Goal: Task Accomplishment & Management: Manage account settings

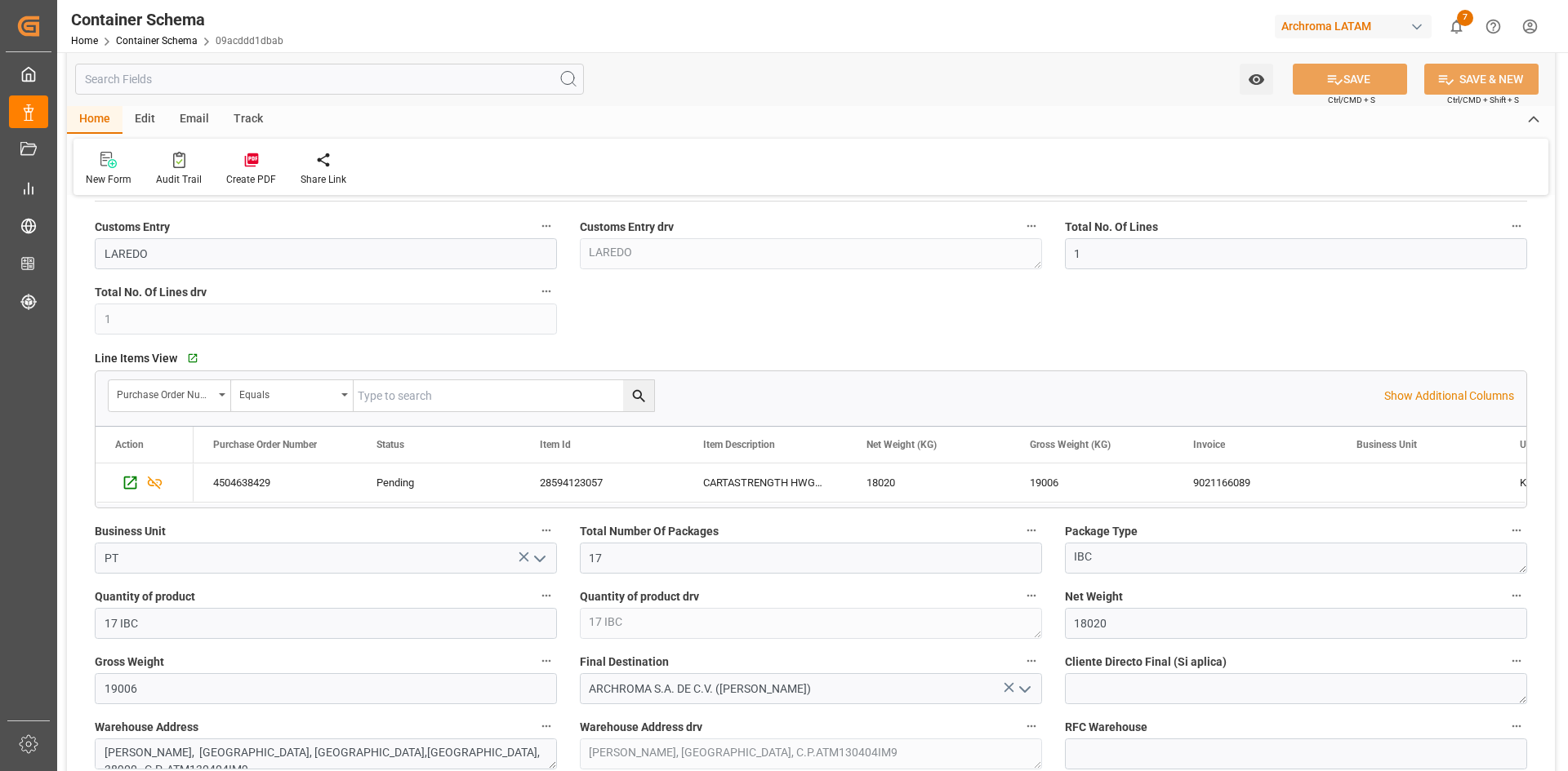
scroll to position [572, 0]
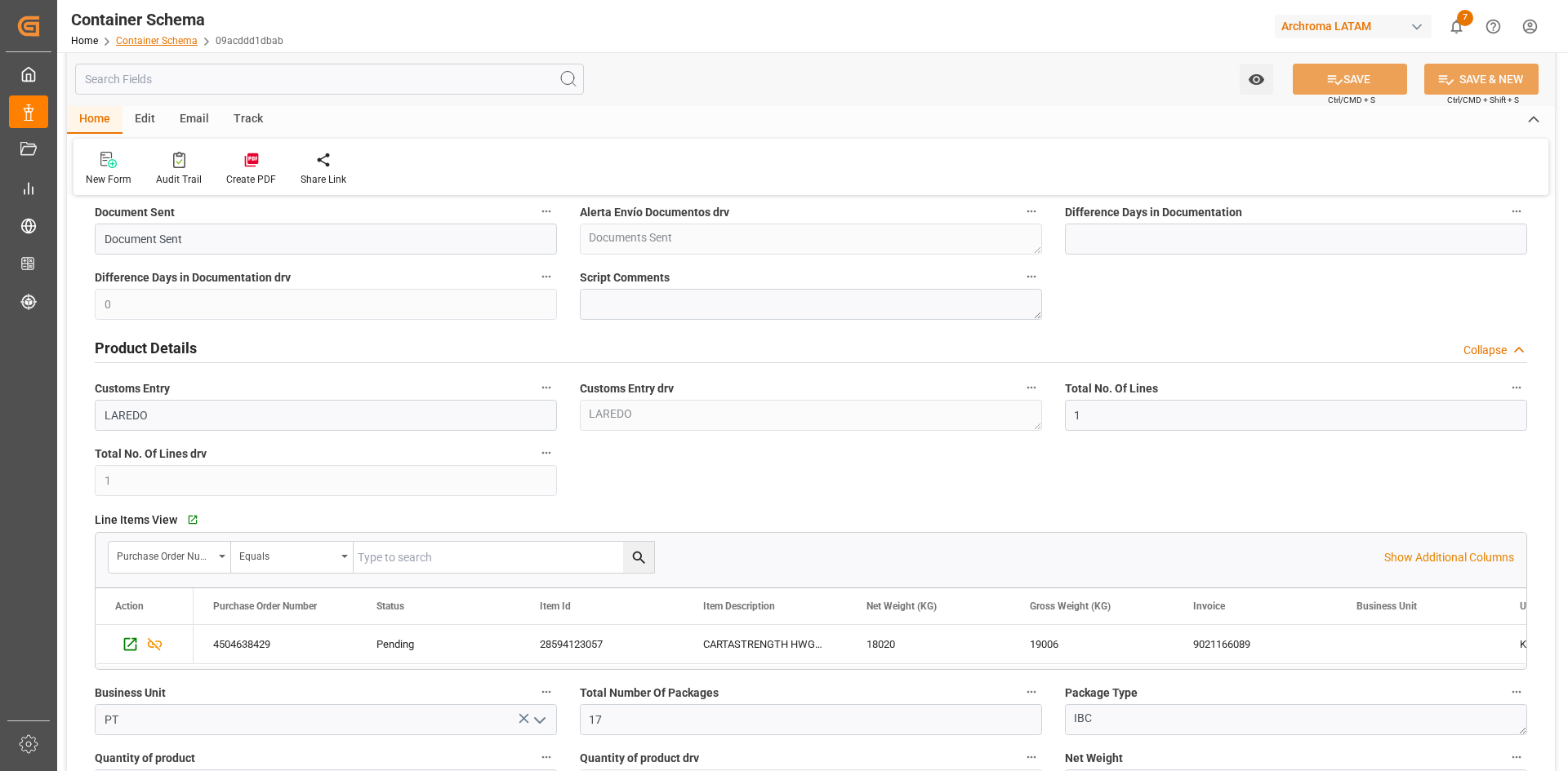
click at [168, 41] on link "Container Schema" at bounding box center [156, 40] width 82 height 11
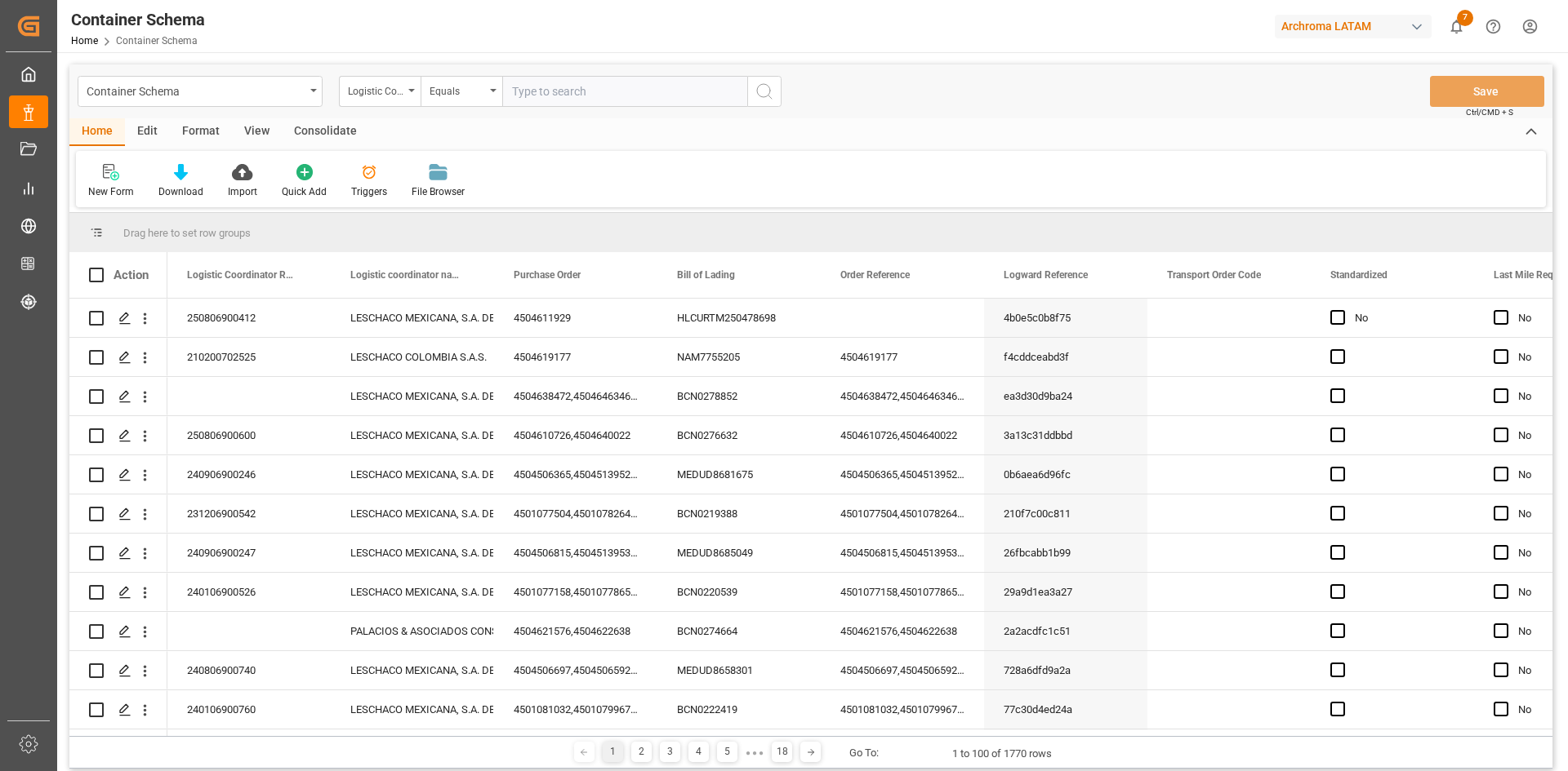
click at [398, 96] on div "Logistic Coordinator Reference Number" at bounding box center [375, 89] width 55 height 19
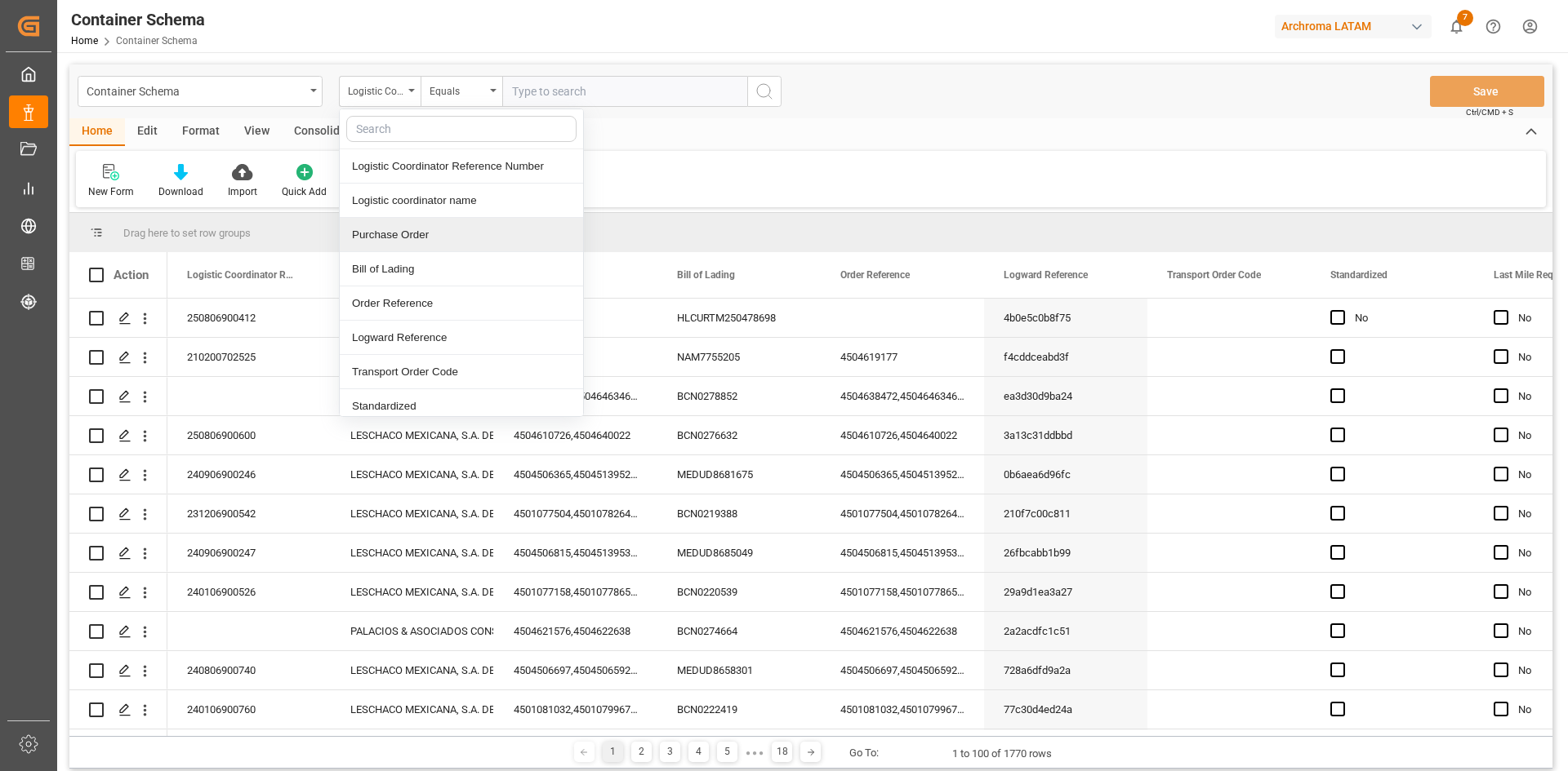
click at [416, 227] on div "Purchase Order" at bounding box center [461, 235] width 244 height 34
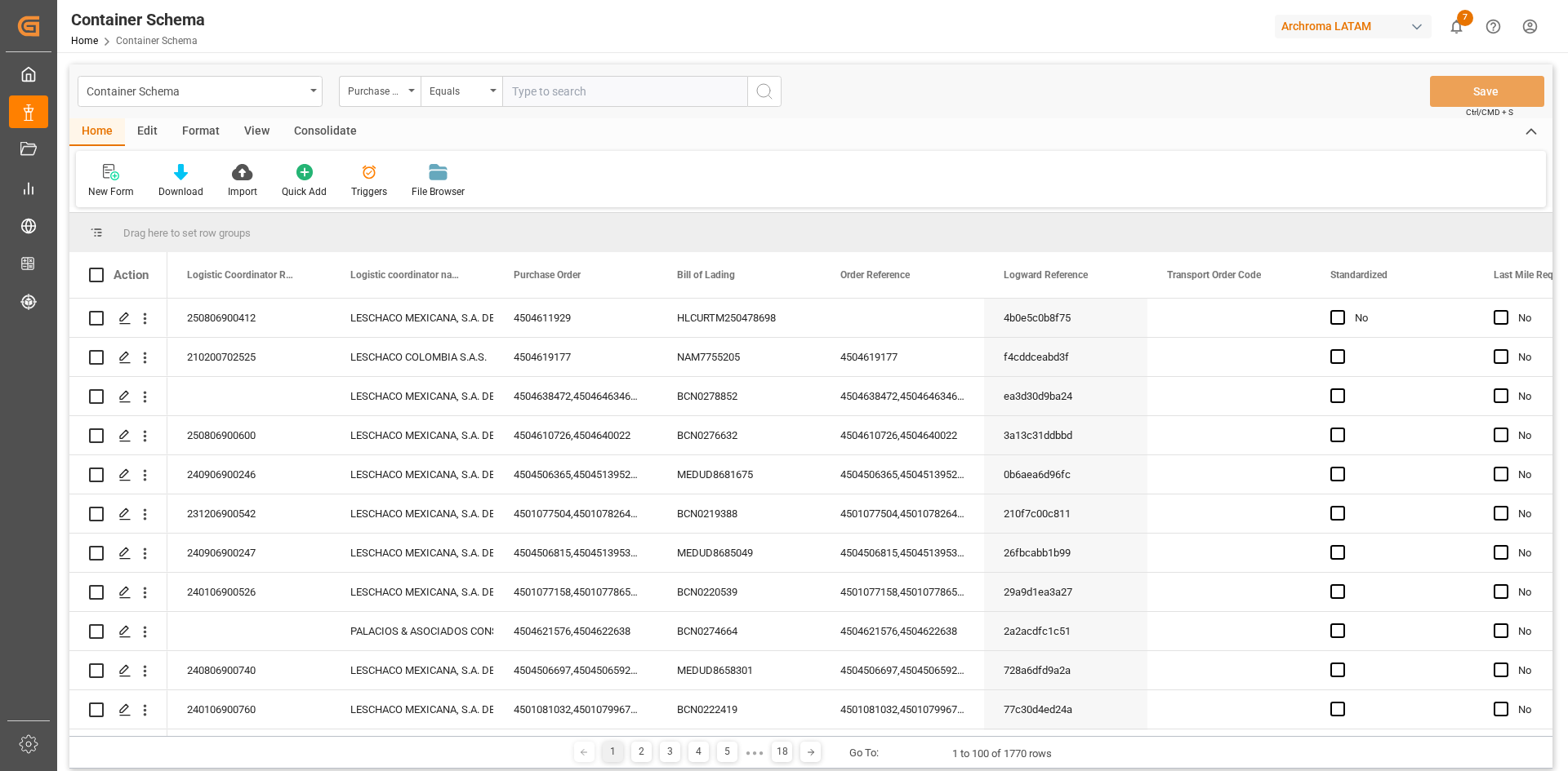
click at [483, 74] on div "Container Schema Purchase Order Equals Save Ctrl/CMD + S" at bounding box center [811, 91] width 1482 height 54
click at [485, 99] on div "Equals" at bounding box center [461, 91] width 82 height 31
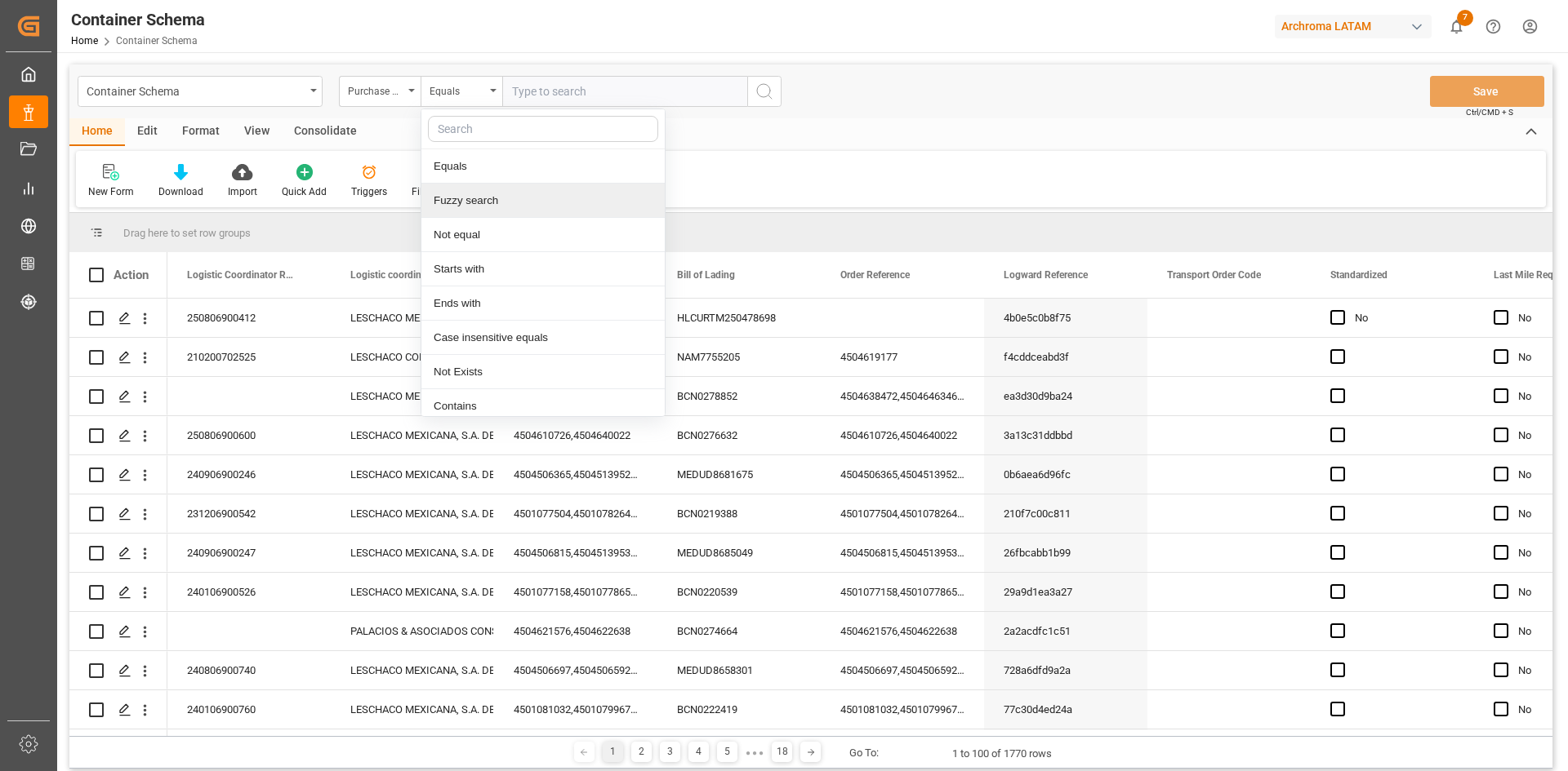
click at [488, 196] on div "Fuzzy search" at bounding box center [543, 200] width 244 height 34
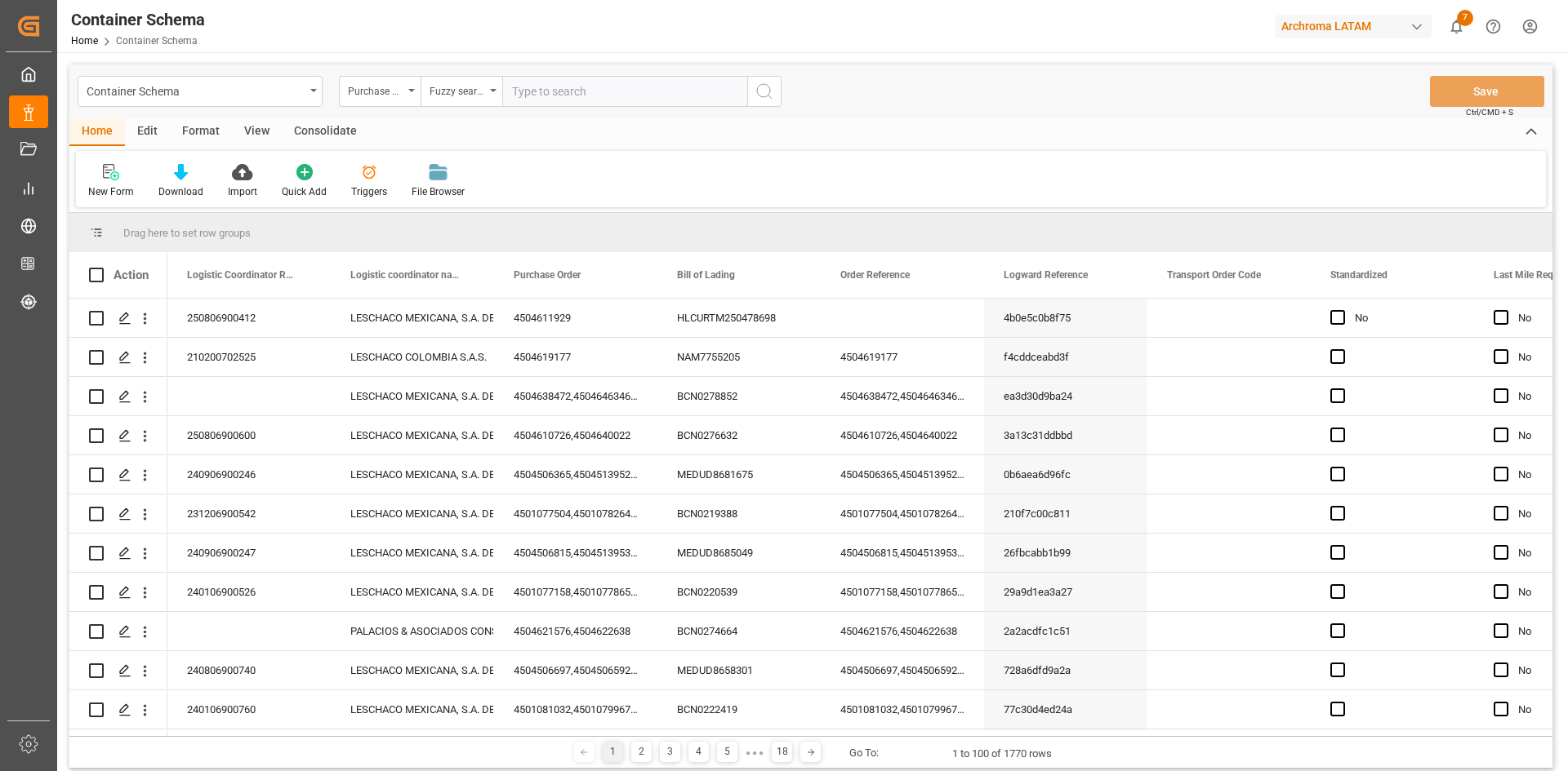
click at [534, 91] on input "text" at bounding box center [625, 91] width 245 height 31
paste input "4504608106"
type input "4504608106"
click at [775, 99] on button "search button" at bounding box center [764, 91] width 34 height 31
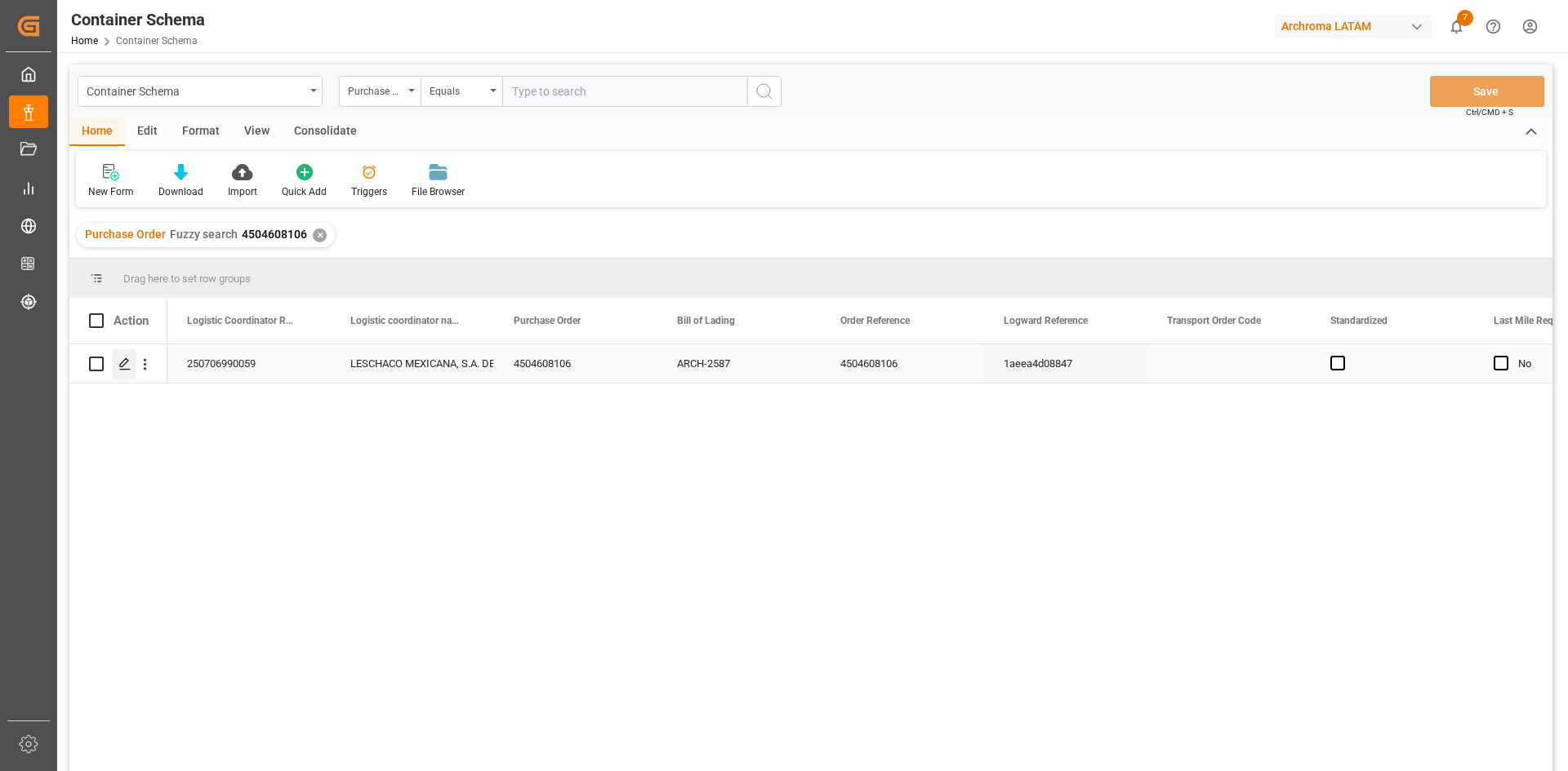
click at [127, 368] on icon "Press SPACE to select this row." at bounding box center [125, 364] width 13 height 13
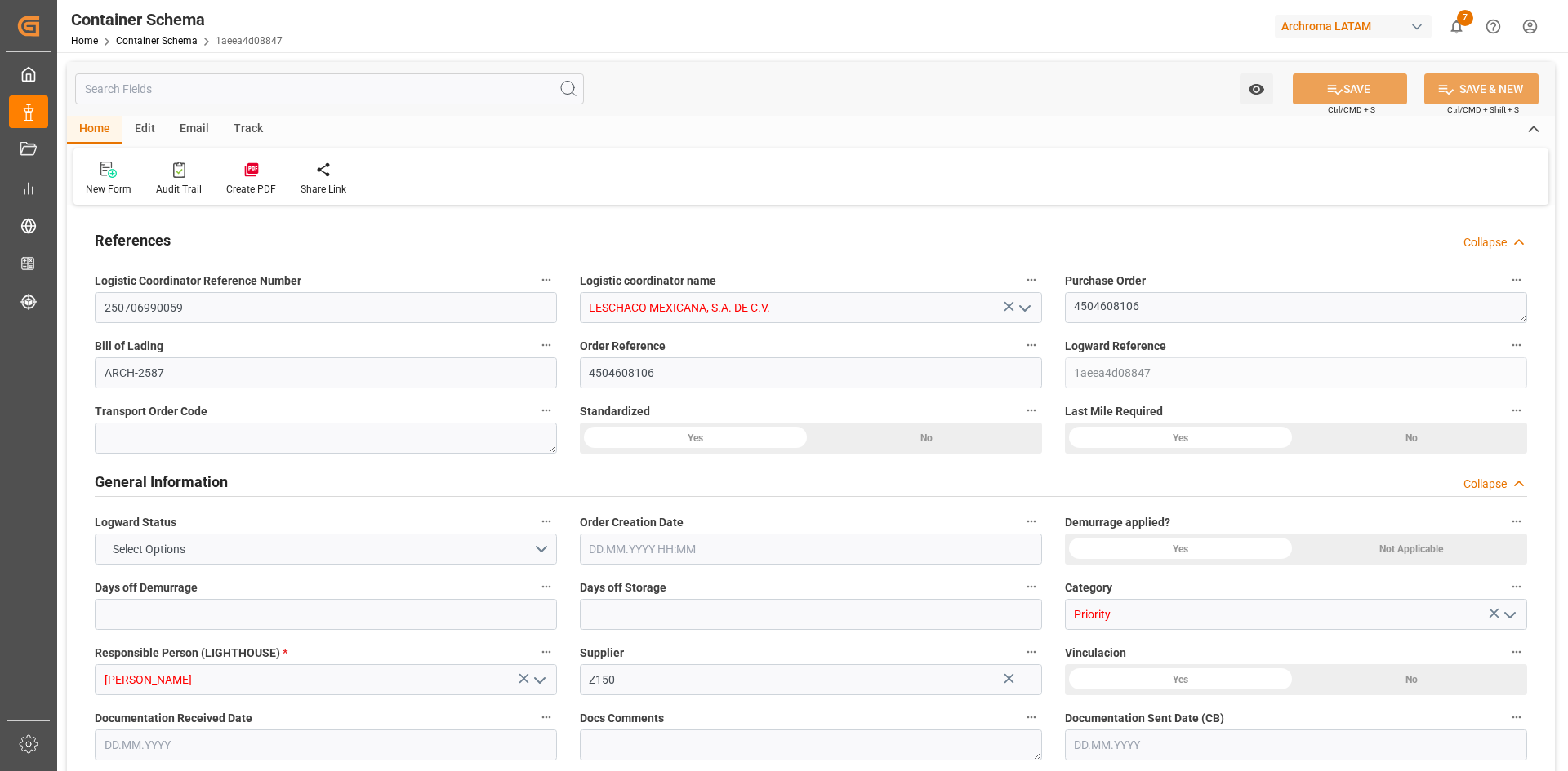
type input "0"
type input "30"
type input "1"
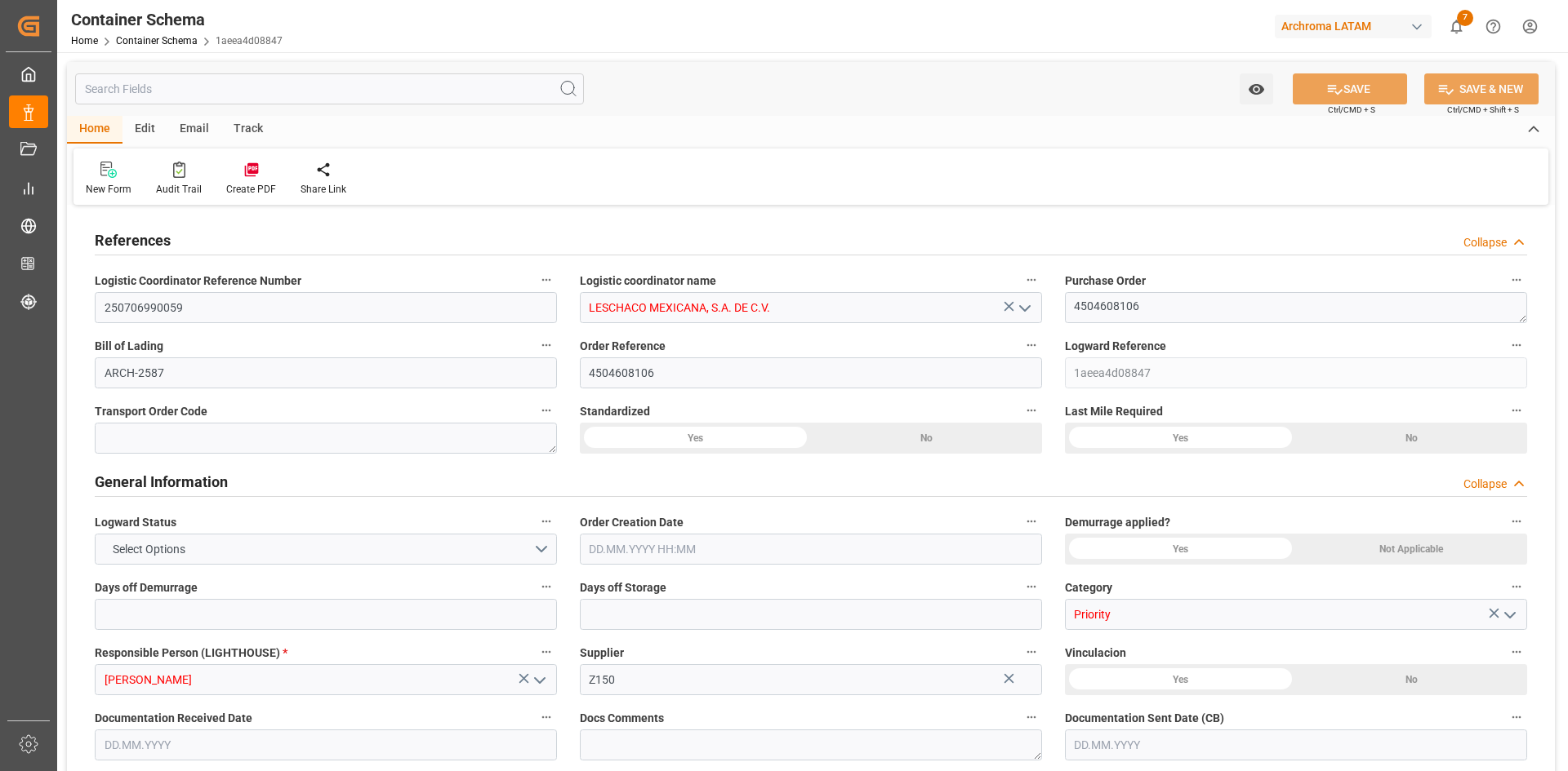
type input "17"
type input "18020"
type input "19006"
type input "USZAR"
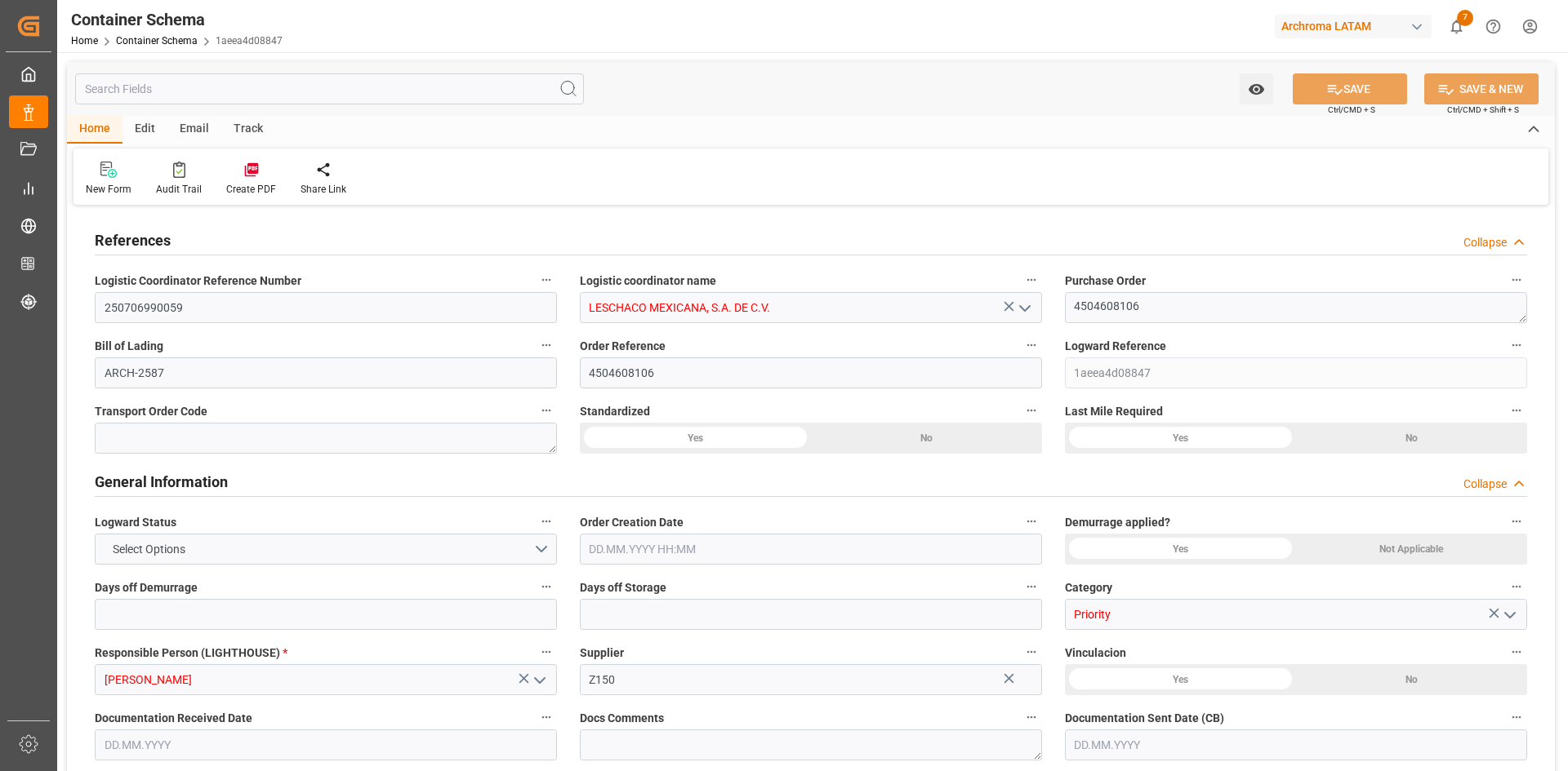
type input "MXNLD"
type input "0"
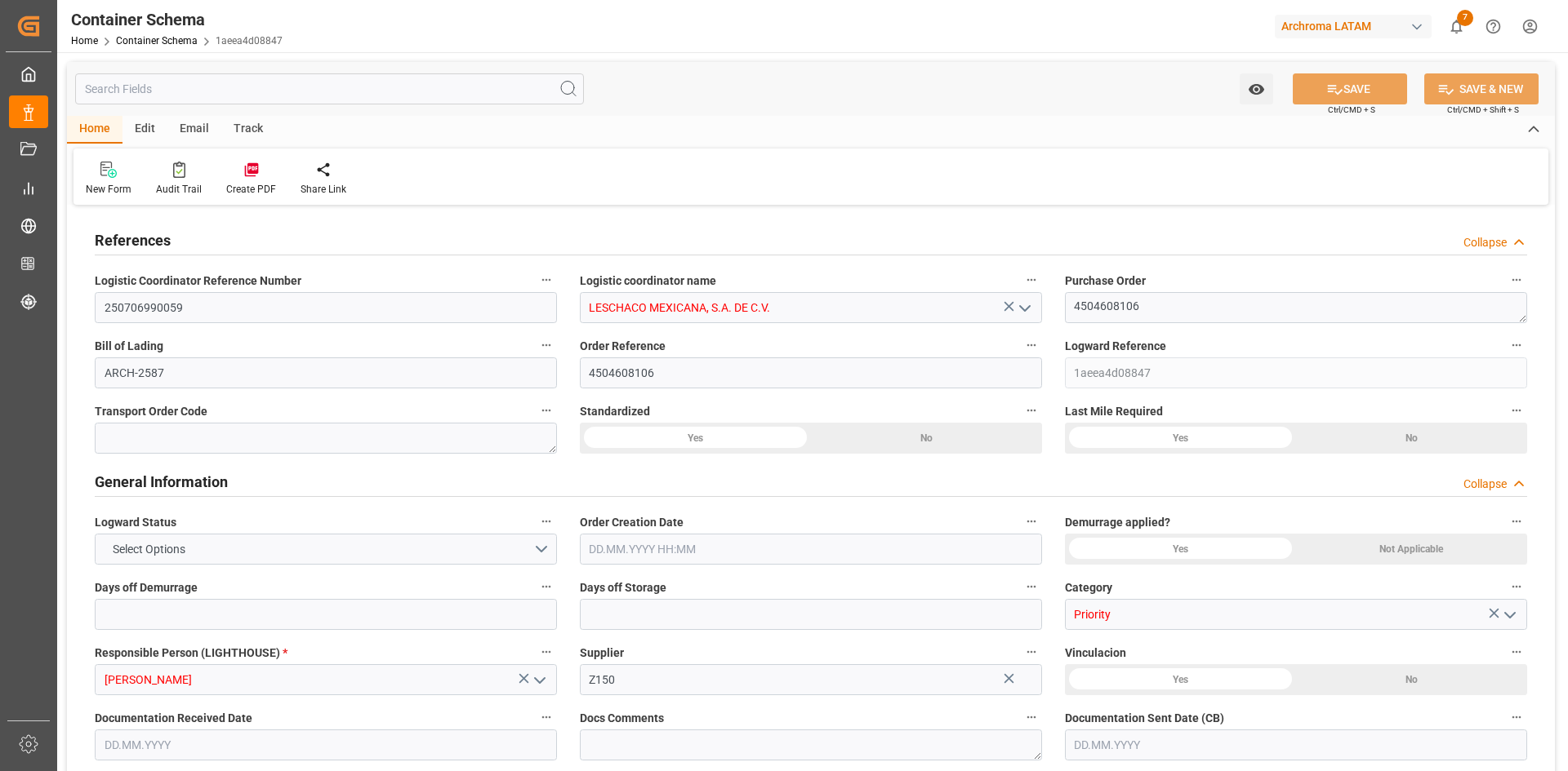
type input "0"
type input "[DATE]"
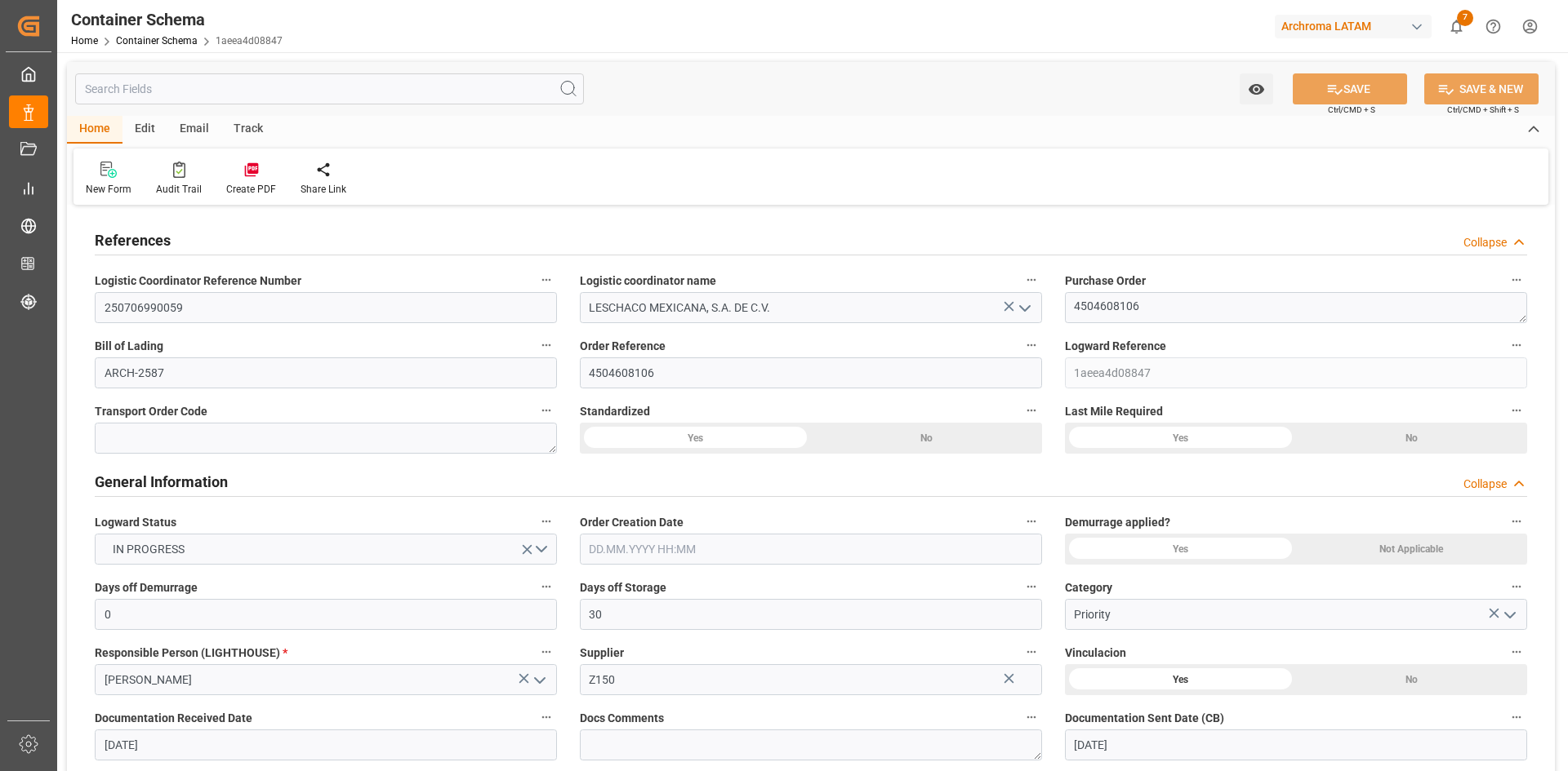
type input "[DATE]"
type input "[DATE] 07:01"
type input "[DATE] 18:44"
type input "[DATE]"
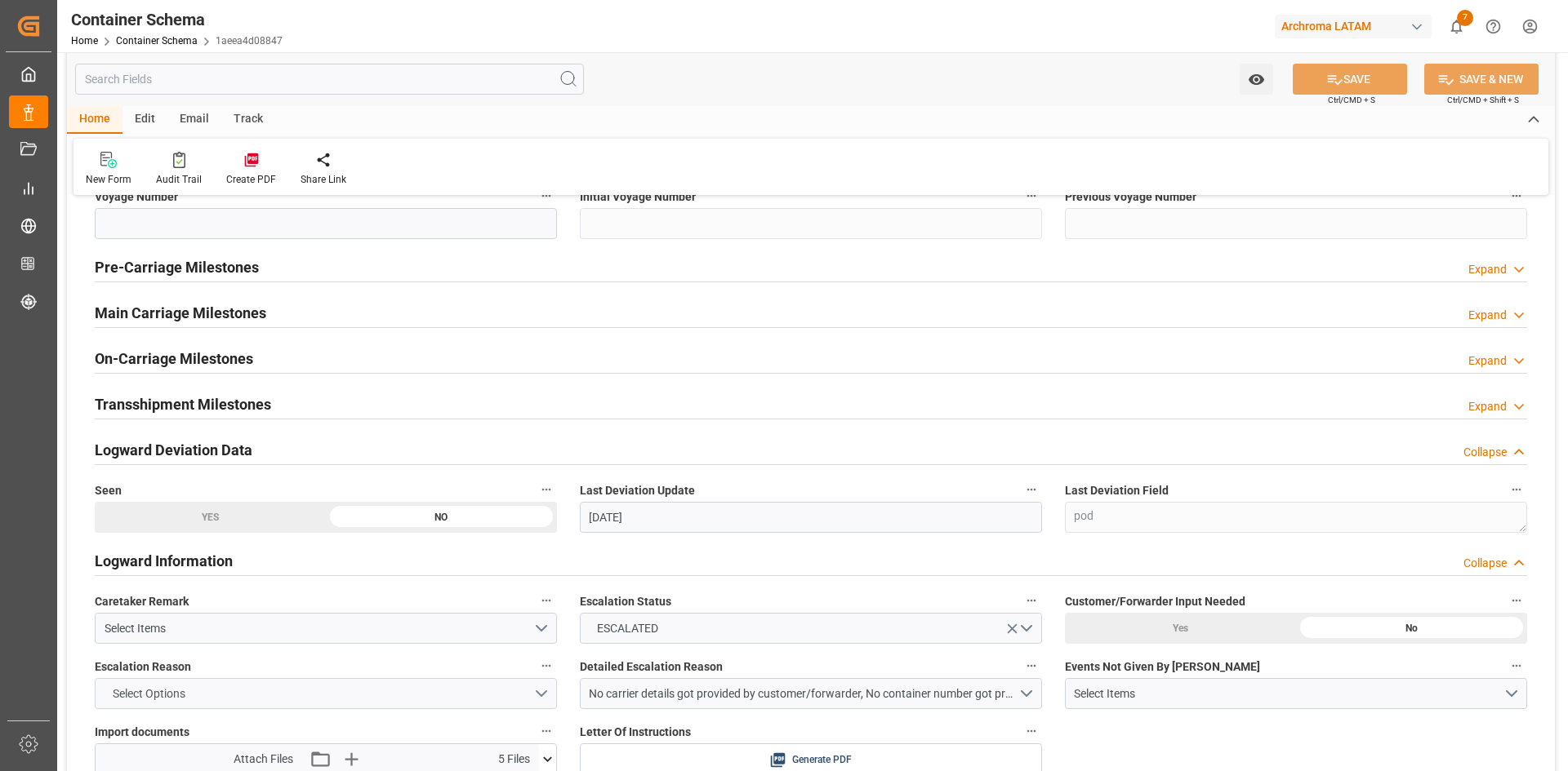
scroll to position [2448, 0]
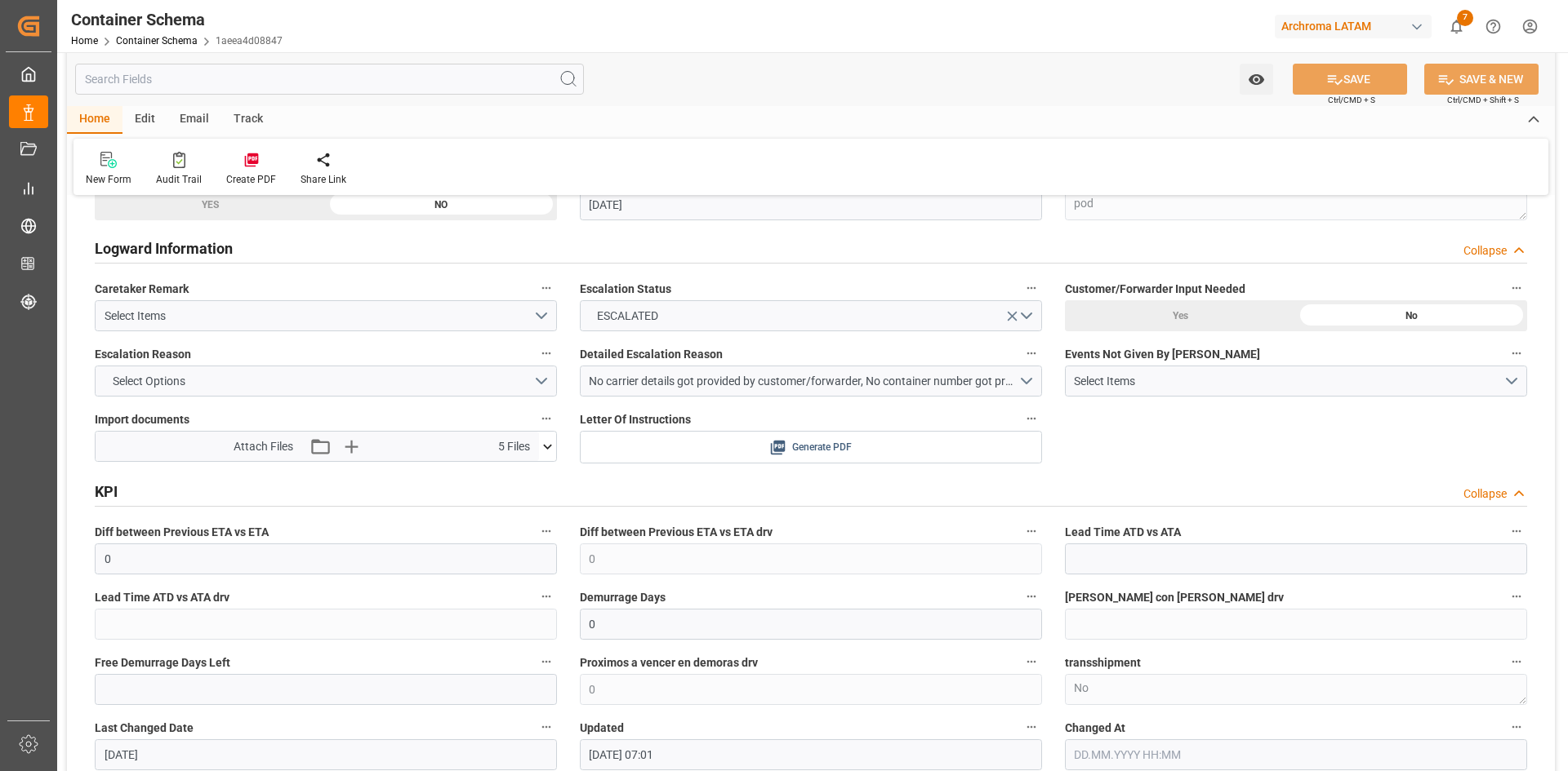
click at [879, 454] on div "Generate PDF" at bounding box center [810, 448] width 437 height 21
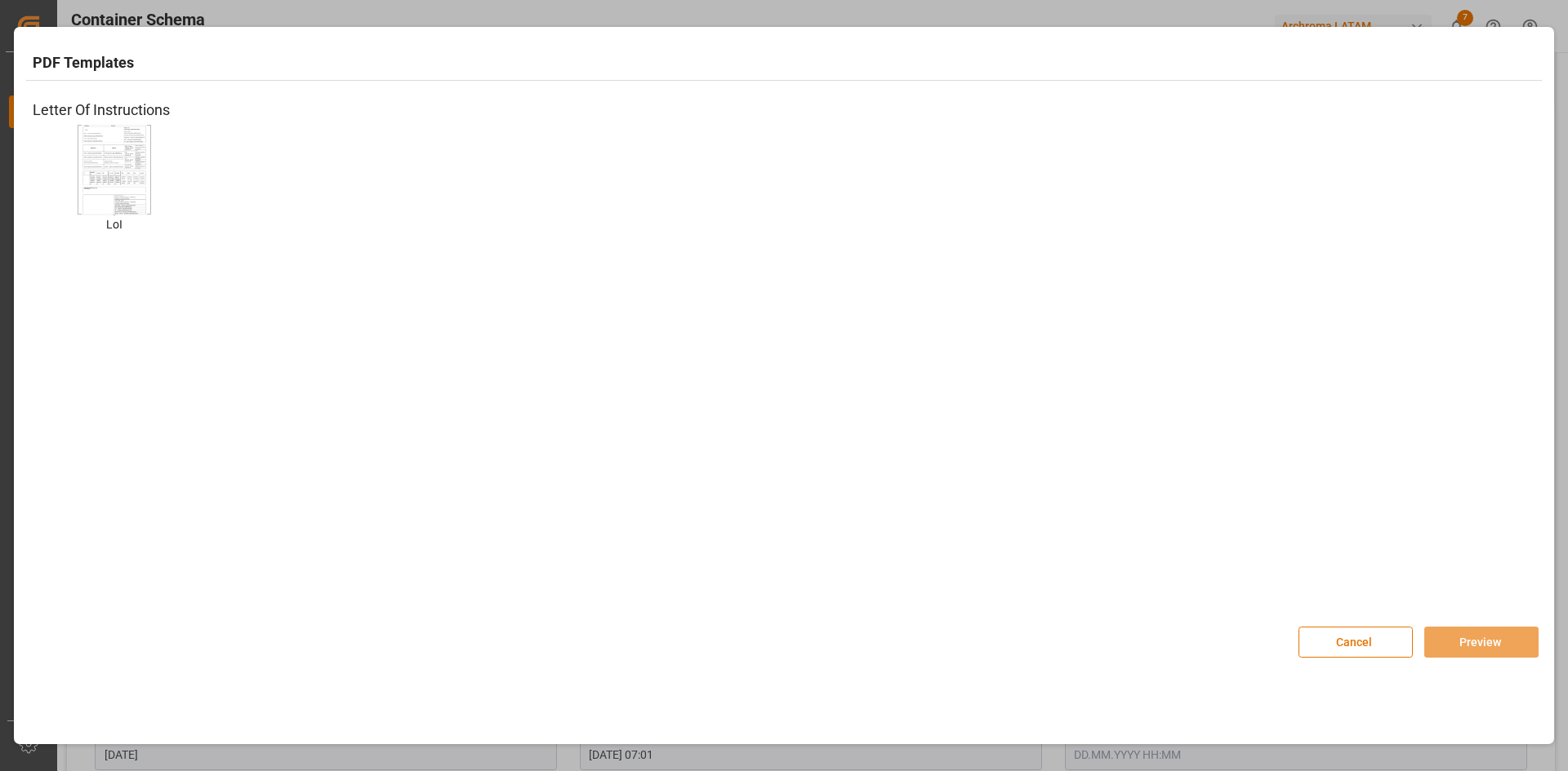
click at [99, 174] on img at bounding box center [114, 170] width 65 height 92
click at [1383, 637] on button "Cancel" at bounding box center [1355, 642] width 115 height 31
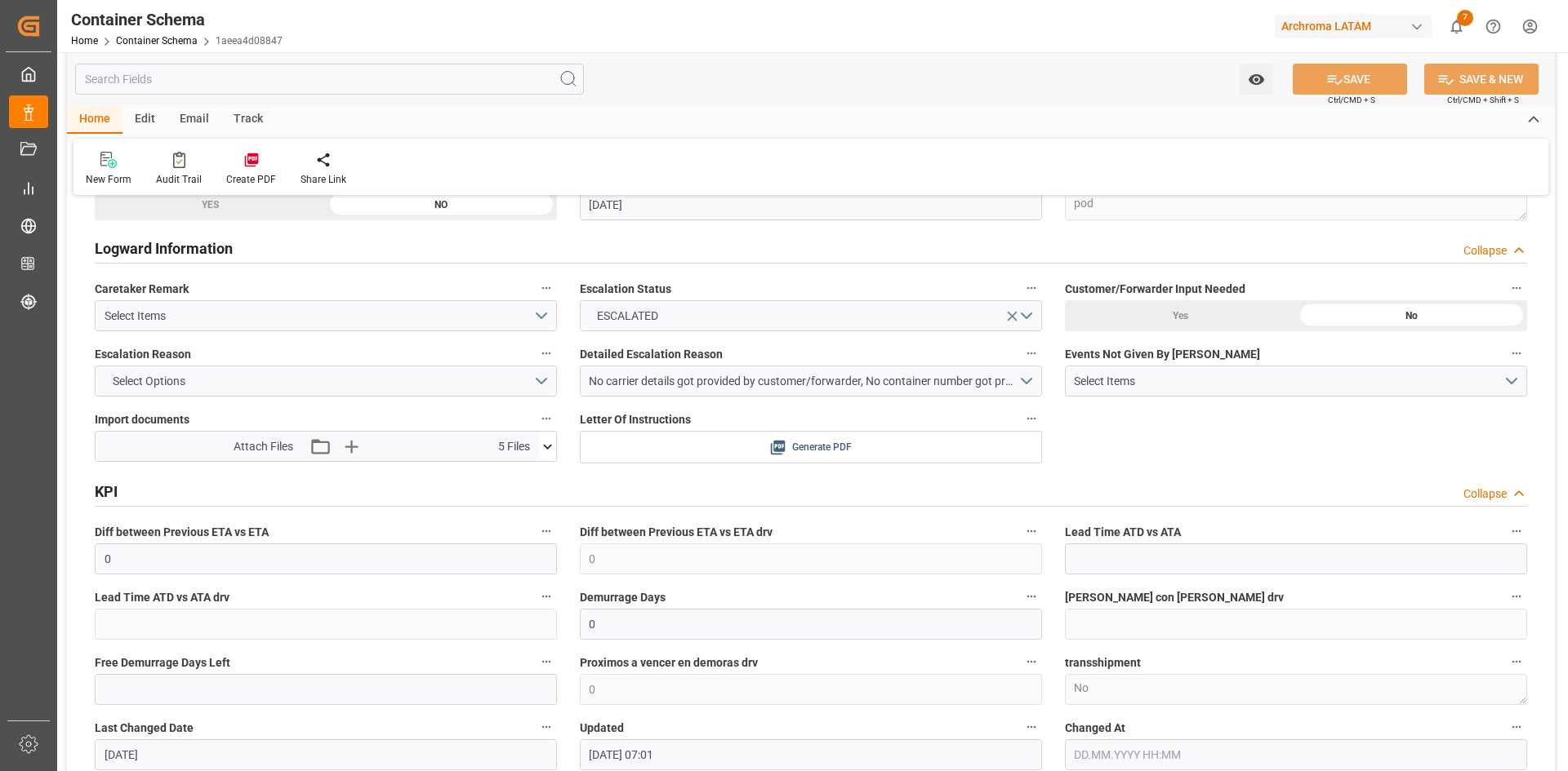
click at [769, 458] on button "Generate PDF" at bounding box center [811, 447] width 461 height 31
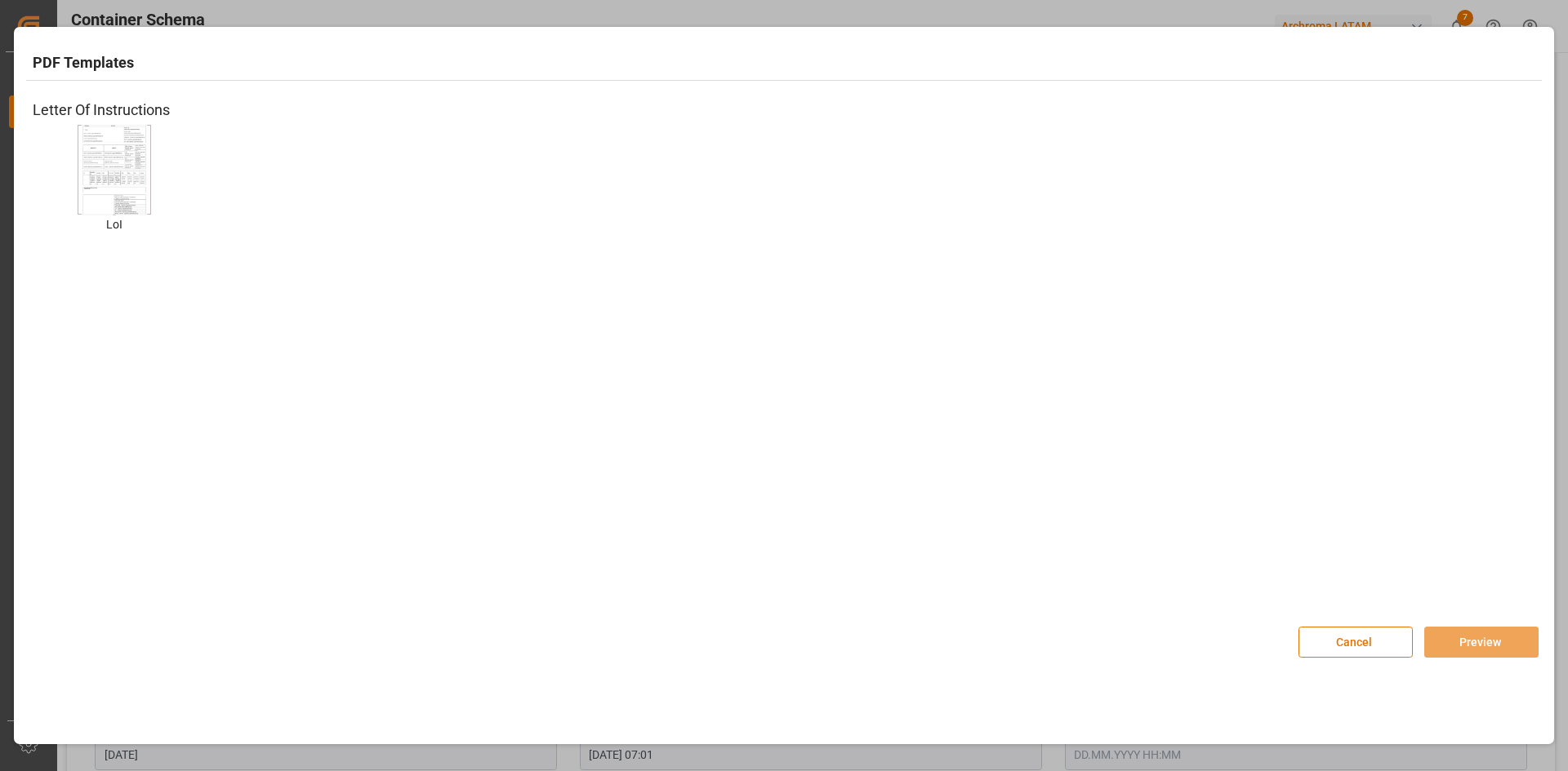
click at [120, 160] on img at bounding box center [114, 170] width 65 height 92
click at [1463, 645] on button "Preview" at bounding box center [1481, 642] width 115 height 31
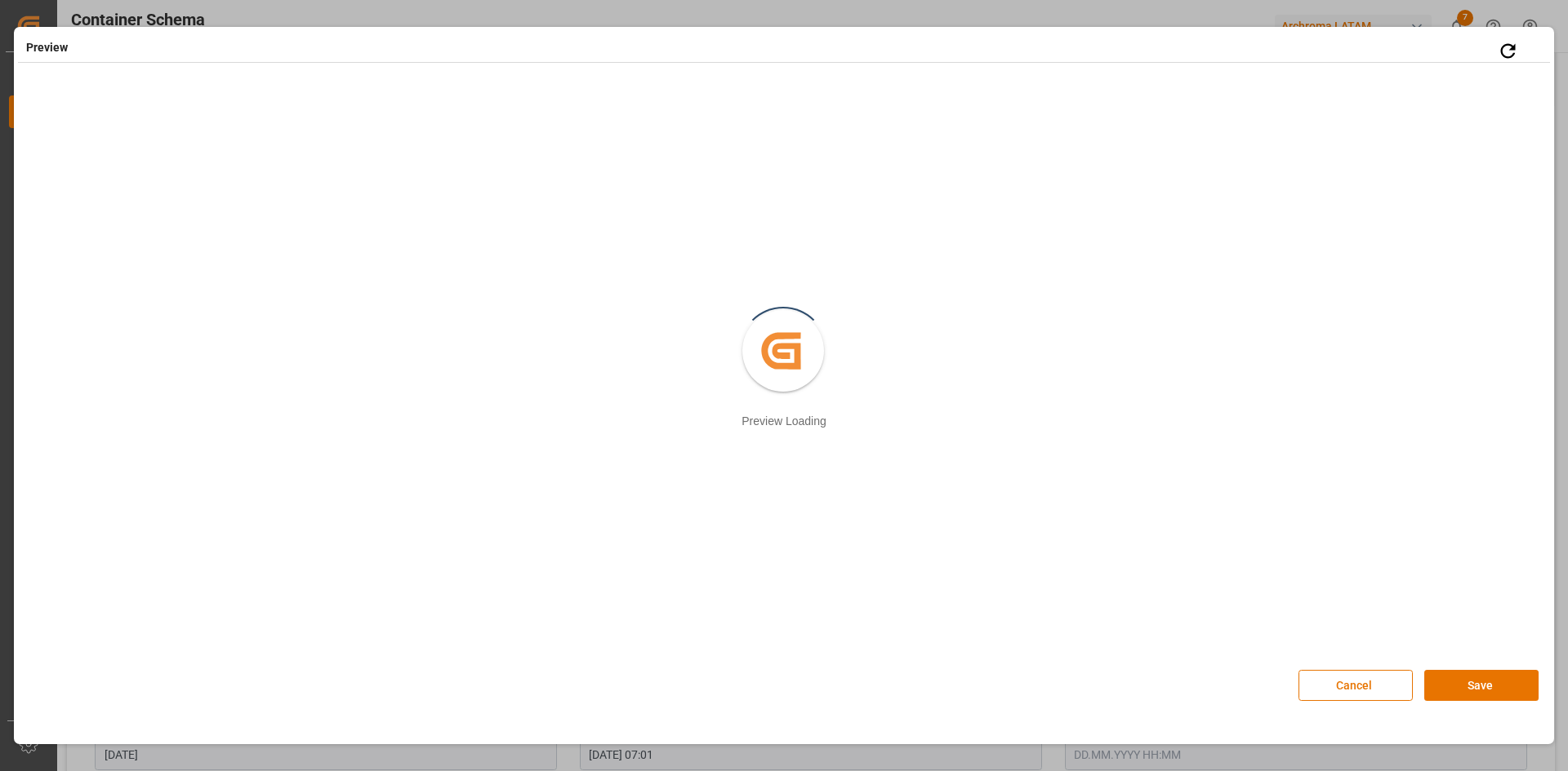
click at [1344, 684] on button "Cancel" at bounding box center [1355, 685] width 115 height 31
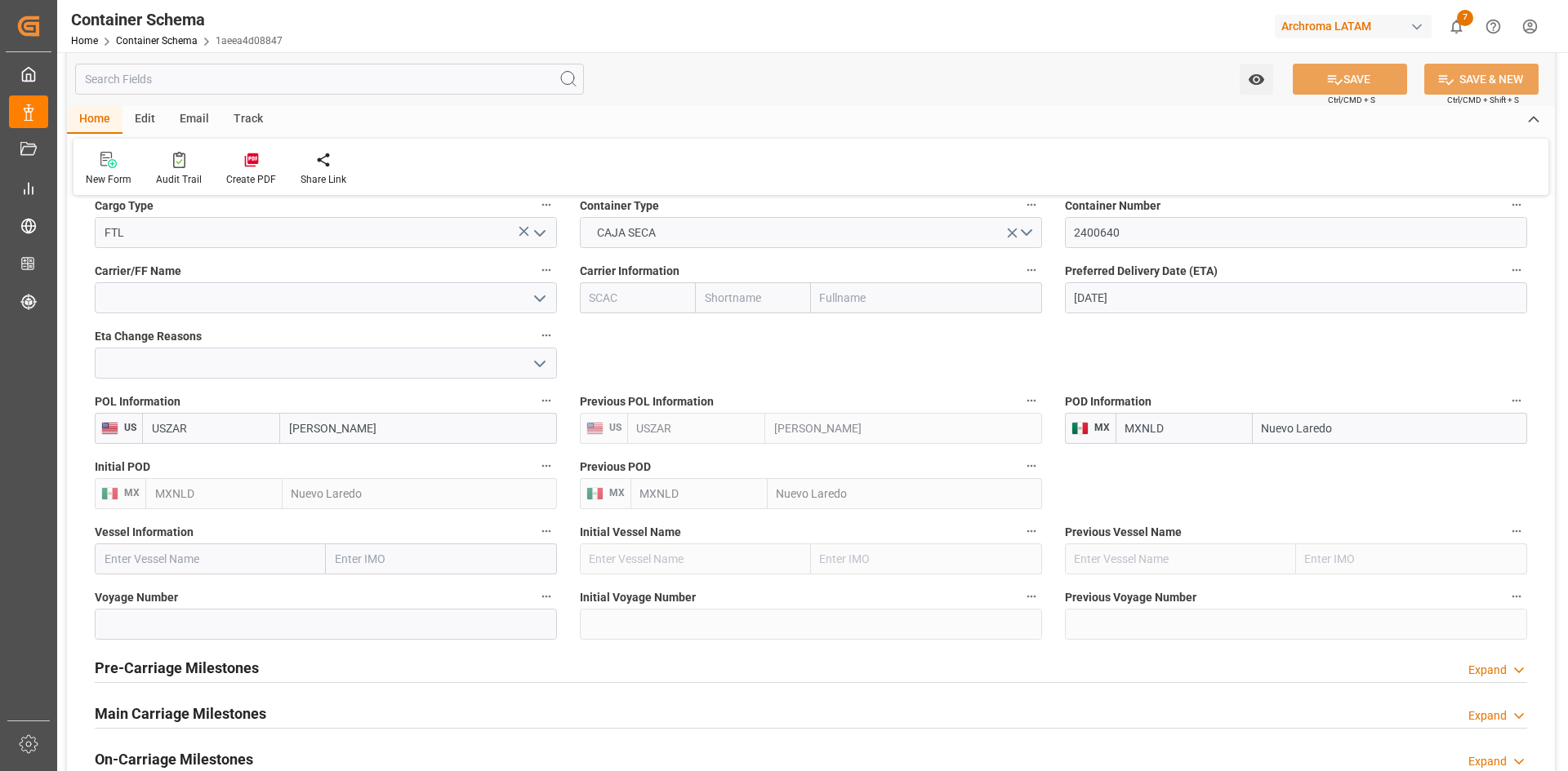
scroll to position [1550, 0]
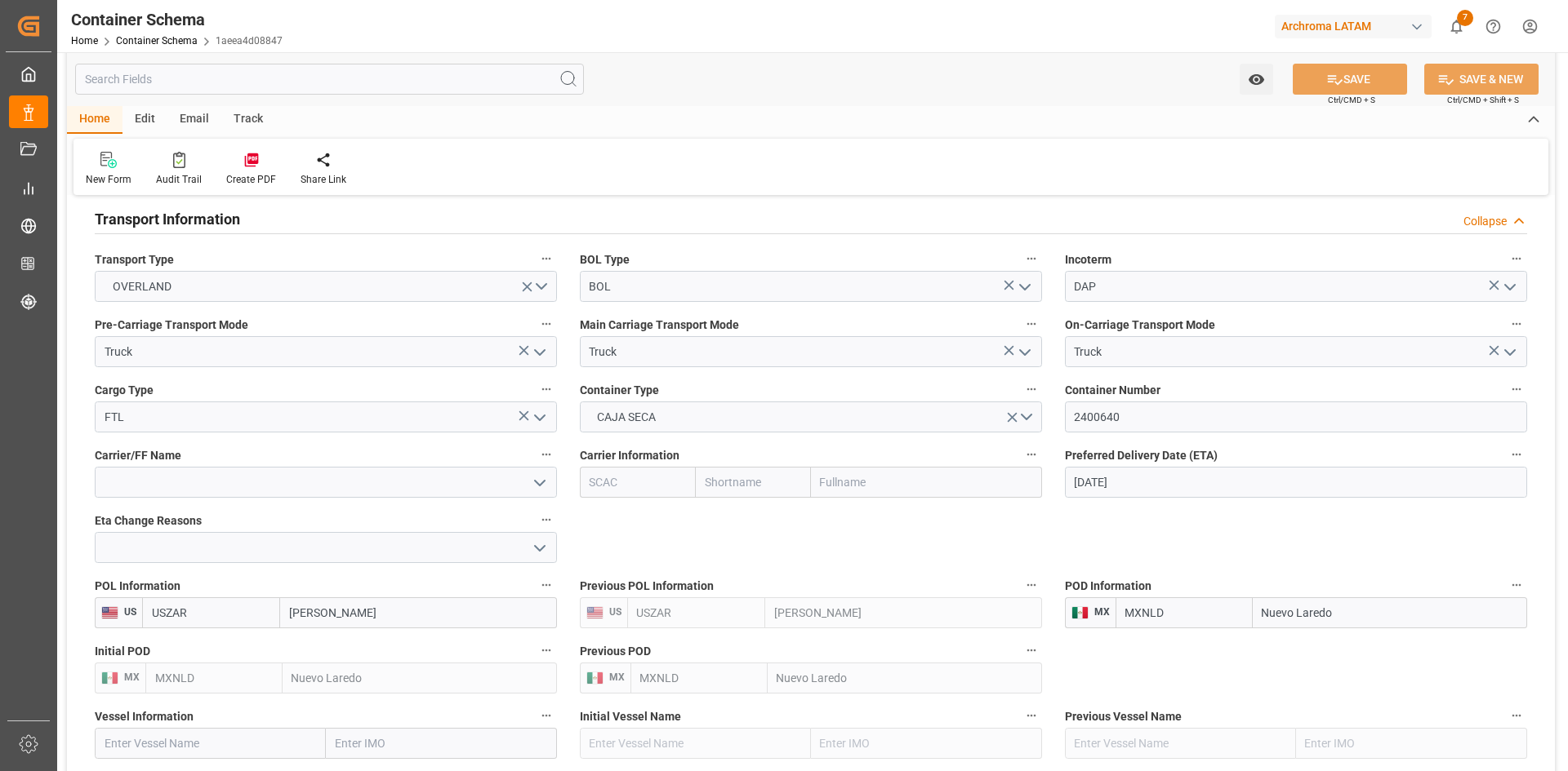
click at [1028, 368] on div "Main Carriage Transport Mode Truck" at bounding box center [811, 339] width 485 height 65
click at [1026, 361] on icon "open menu" at bounding box center [1024, 353] width 20 height 20
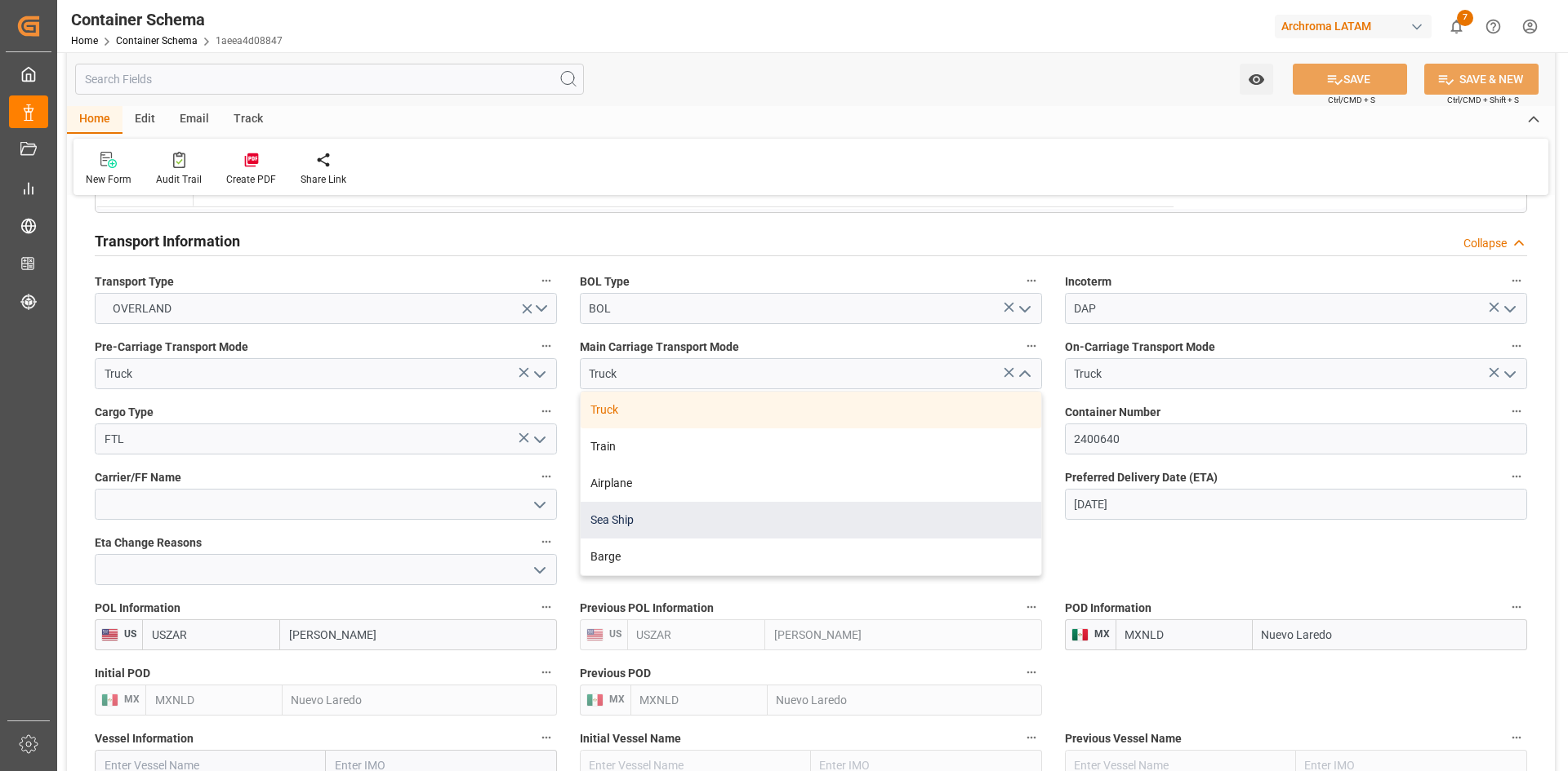
scroll to position [1469, 0]
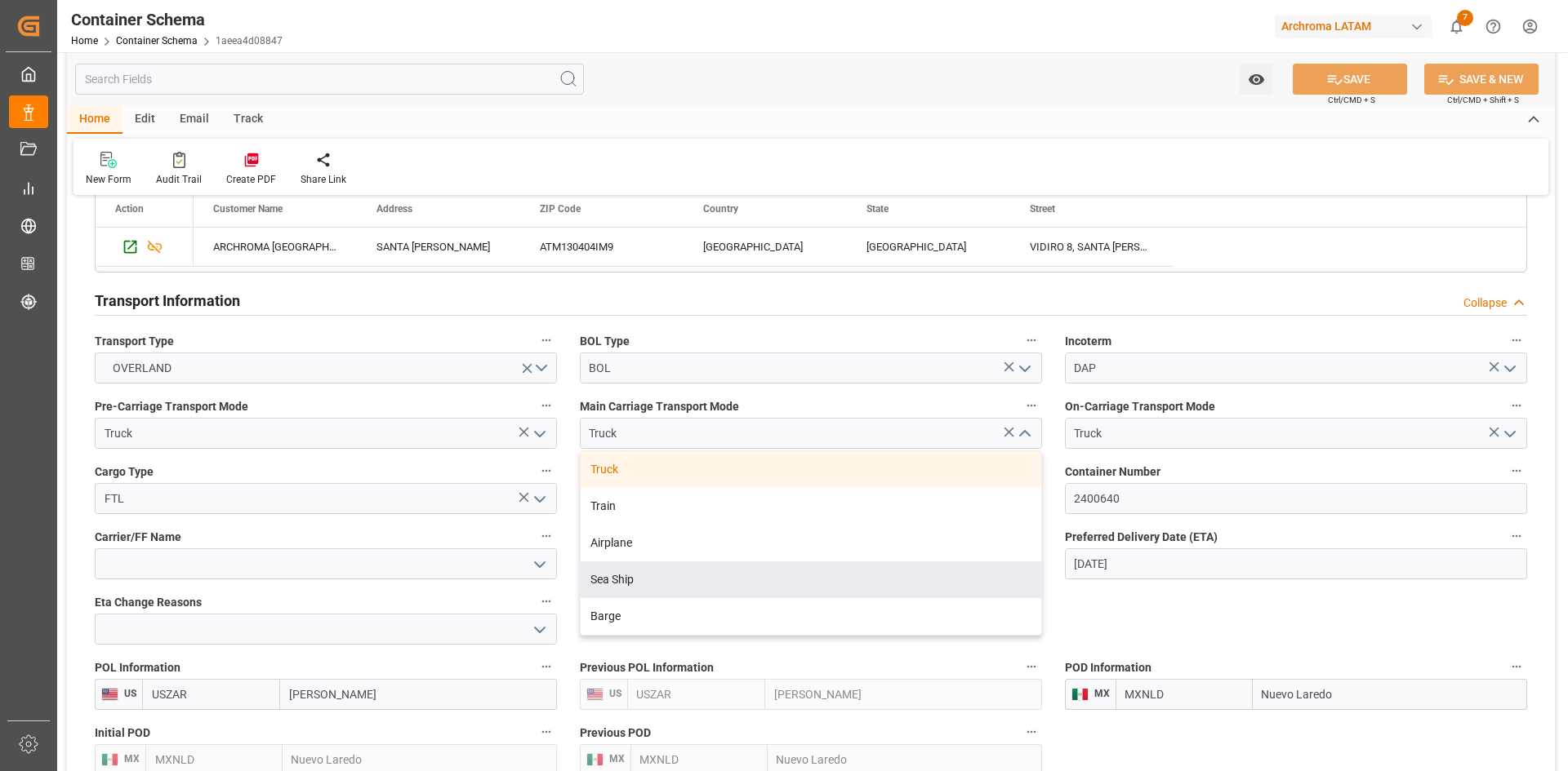
click at [1018, 435] on icon "close menu" at bounding box center [1024, 433] width 20 height 20
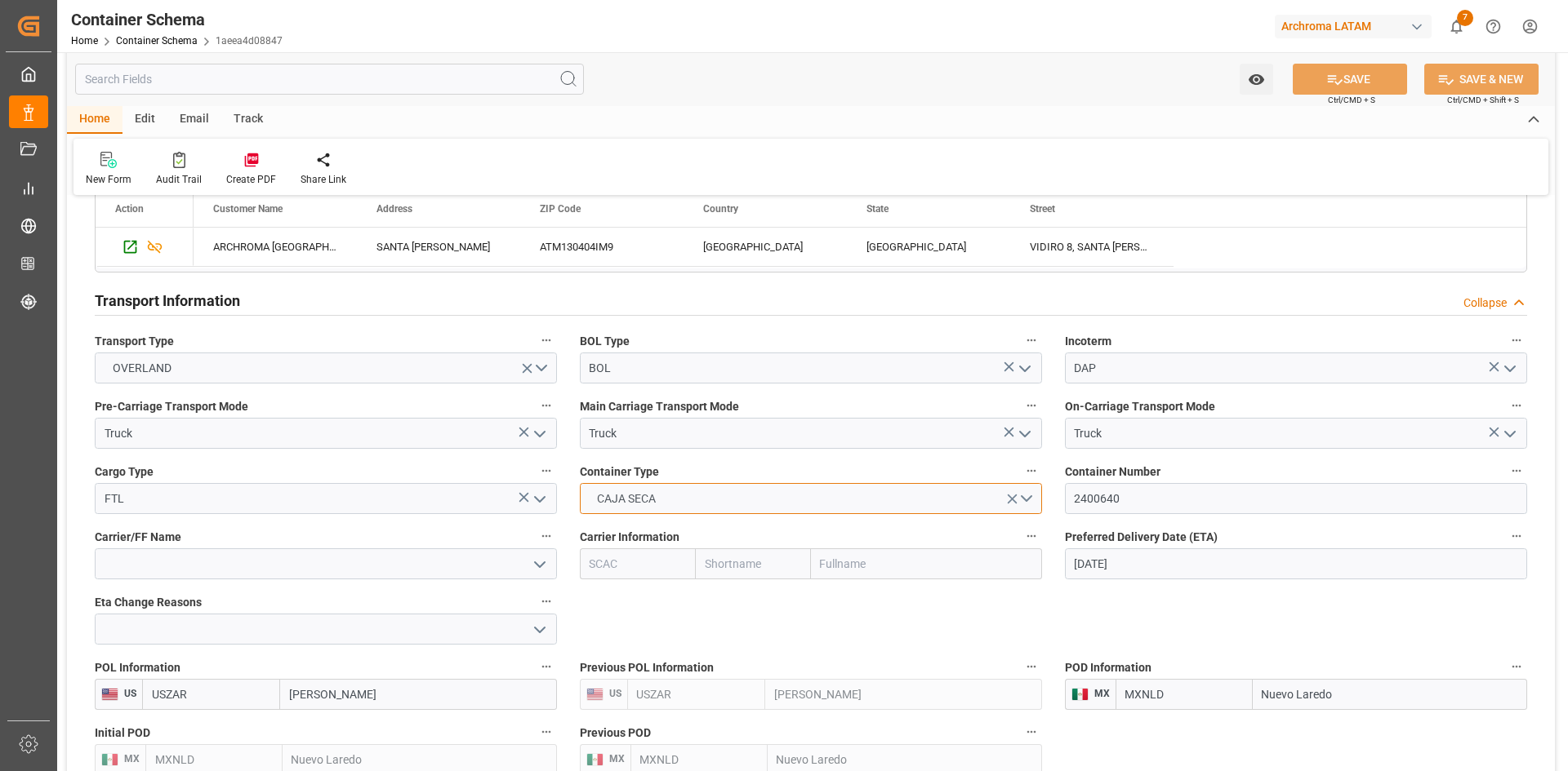
click at [1032, 500] on button "CAJA SECA" at bounding box center [810, 498] width 462 height 31
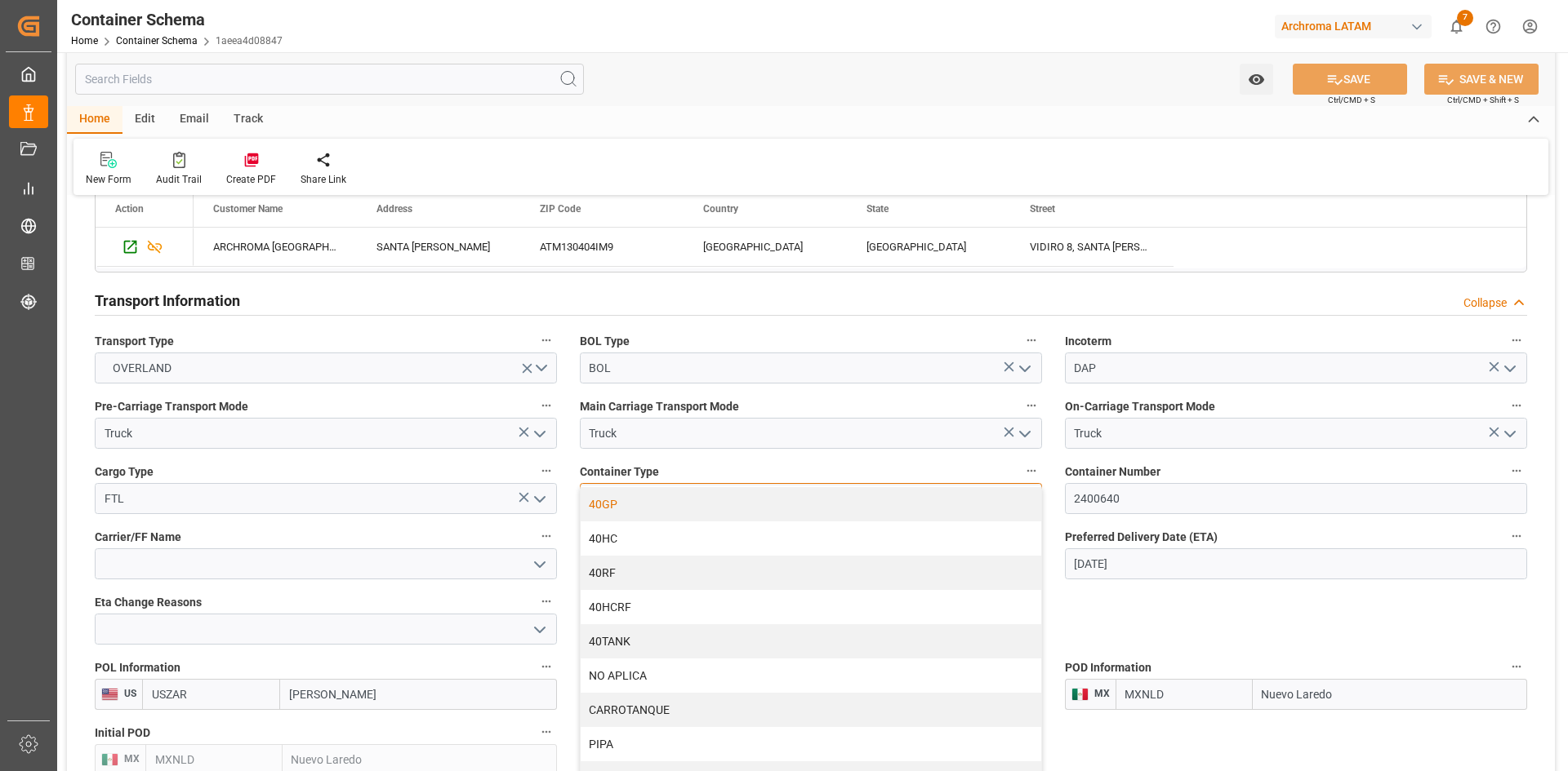
scroll to position [104, 0]
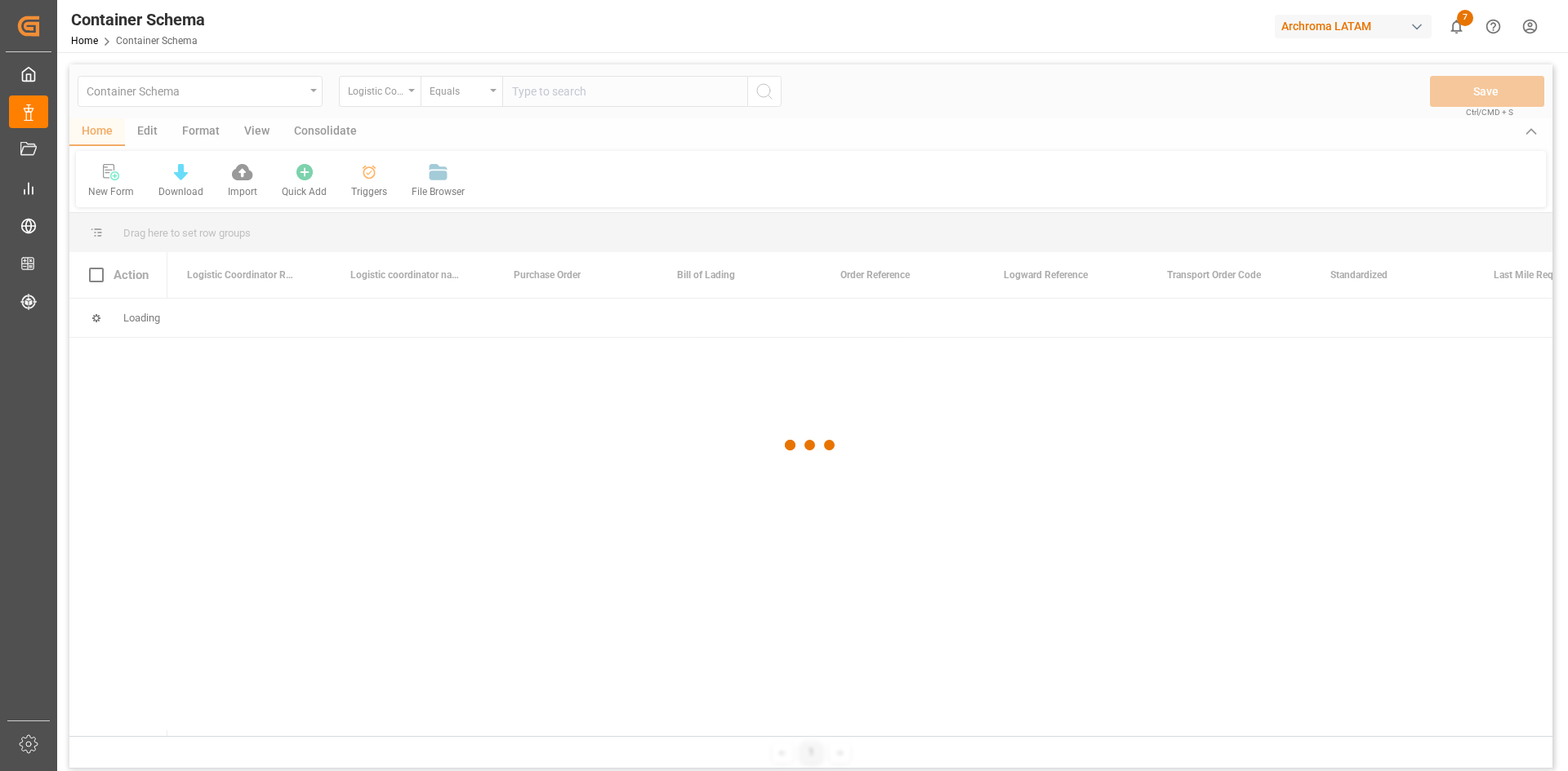
click at [313, 96] on div at bounding box center [811, 446] width 1482 height 762
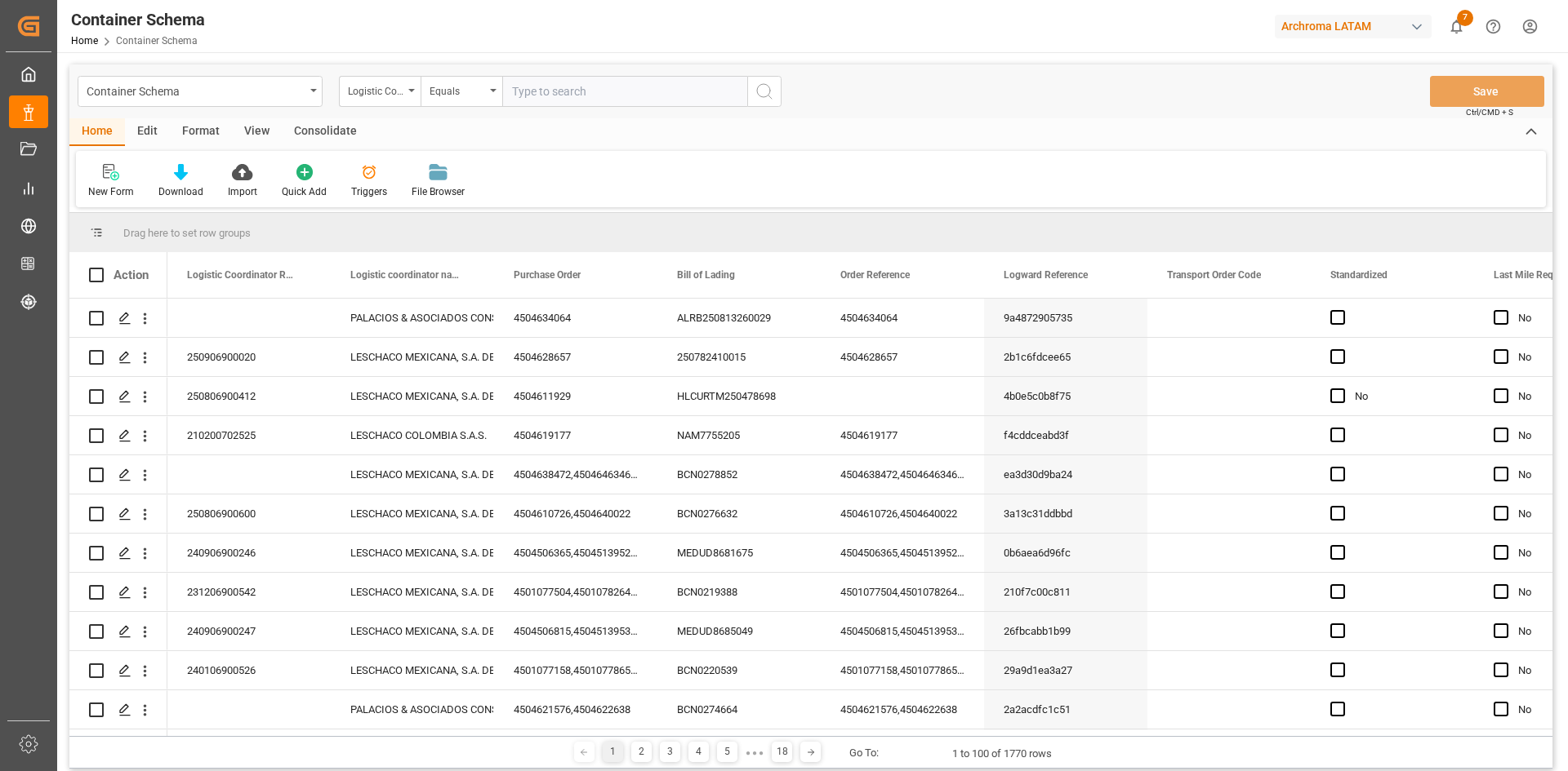
click at [312, 93] on div "Container Schema" at bounding box center [199, 91] width 245 height 31
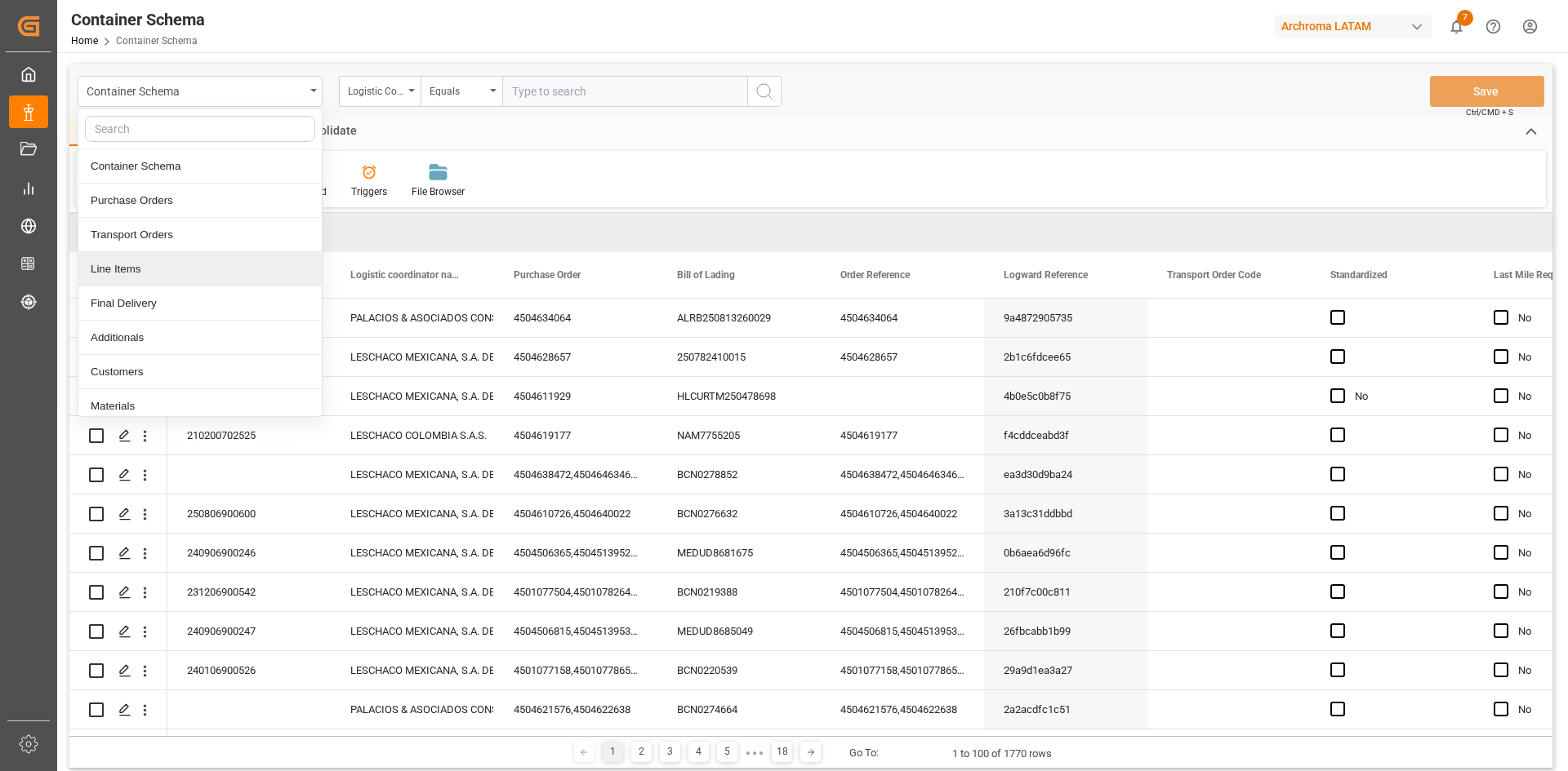
click at [225, 262] on div "Line Items" at bounding box center [199, 269] width 244 height 34
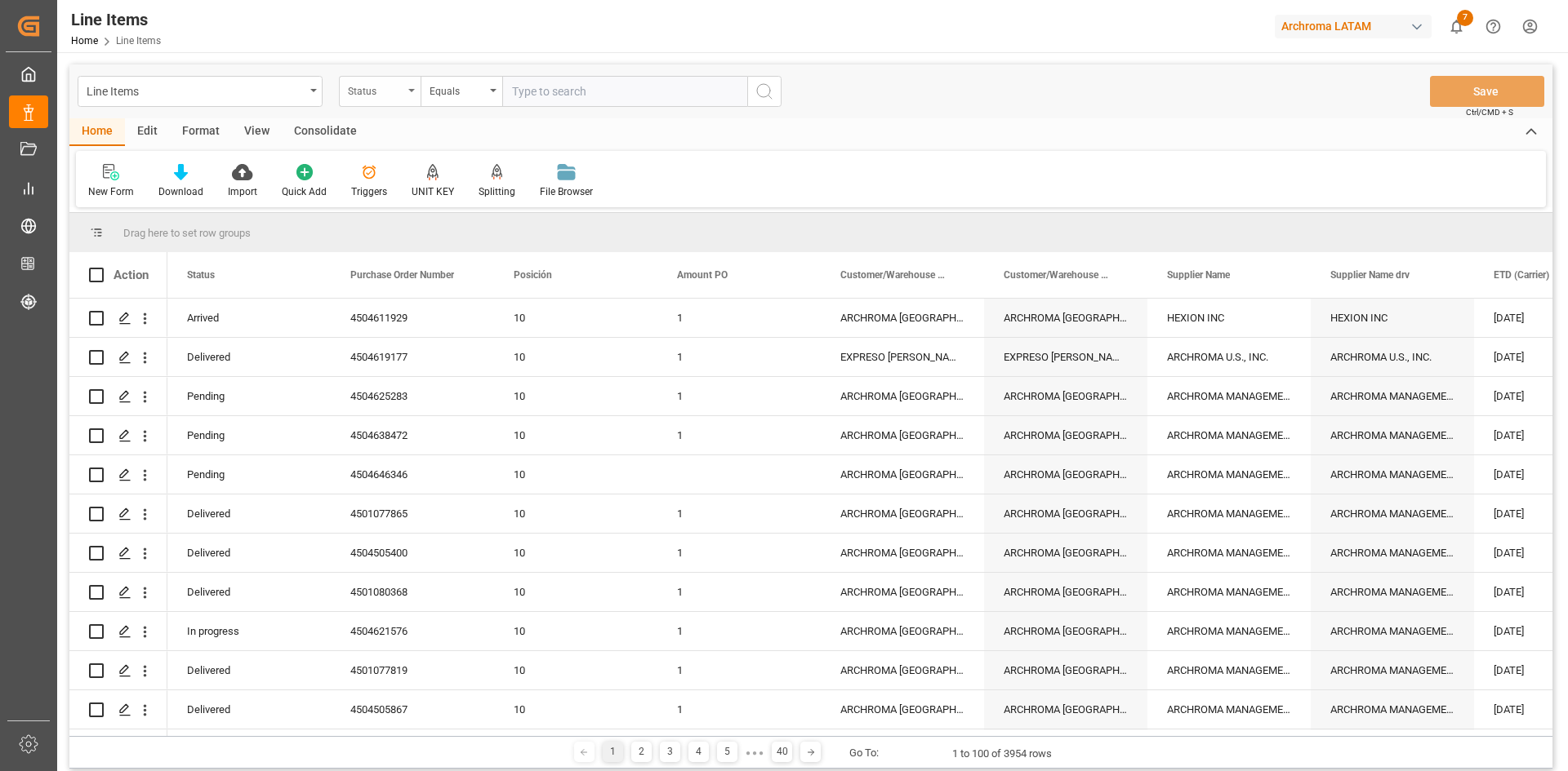
click at [413, 96] on div "Status" at bounding box center [379, 91] width 82 height 31
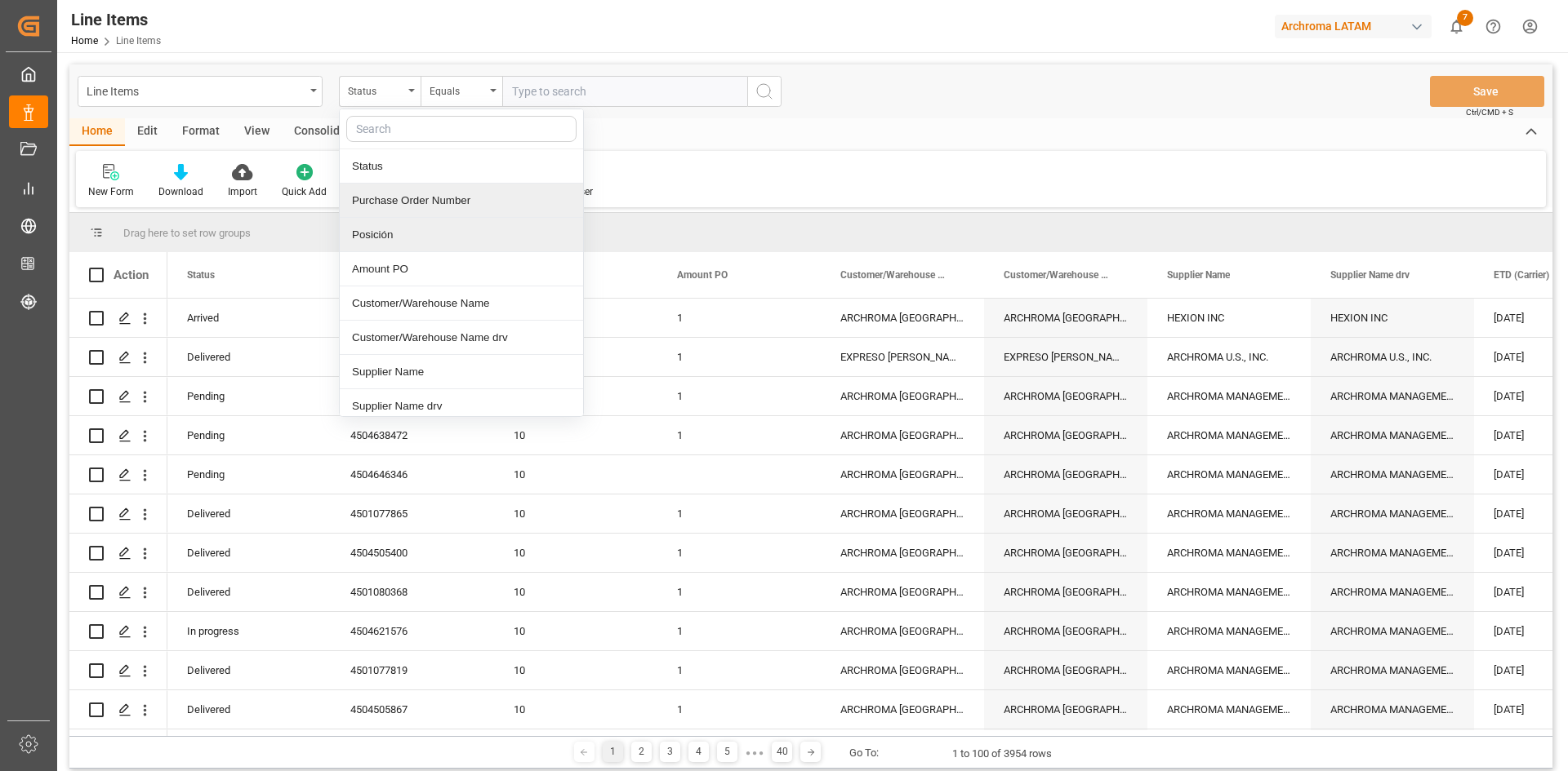
click at [408, 207] on div "Purchase Order Number" at bounding box center [461, 200] width 244 height 34
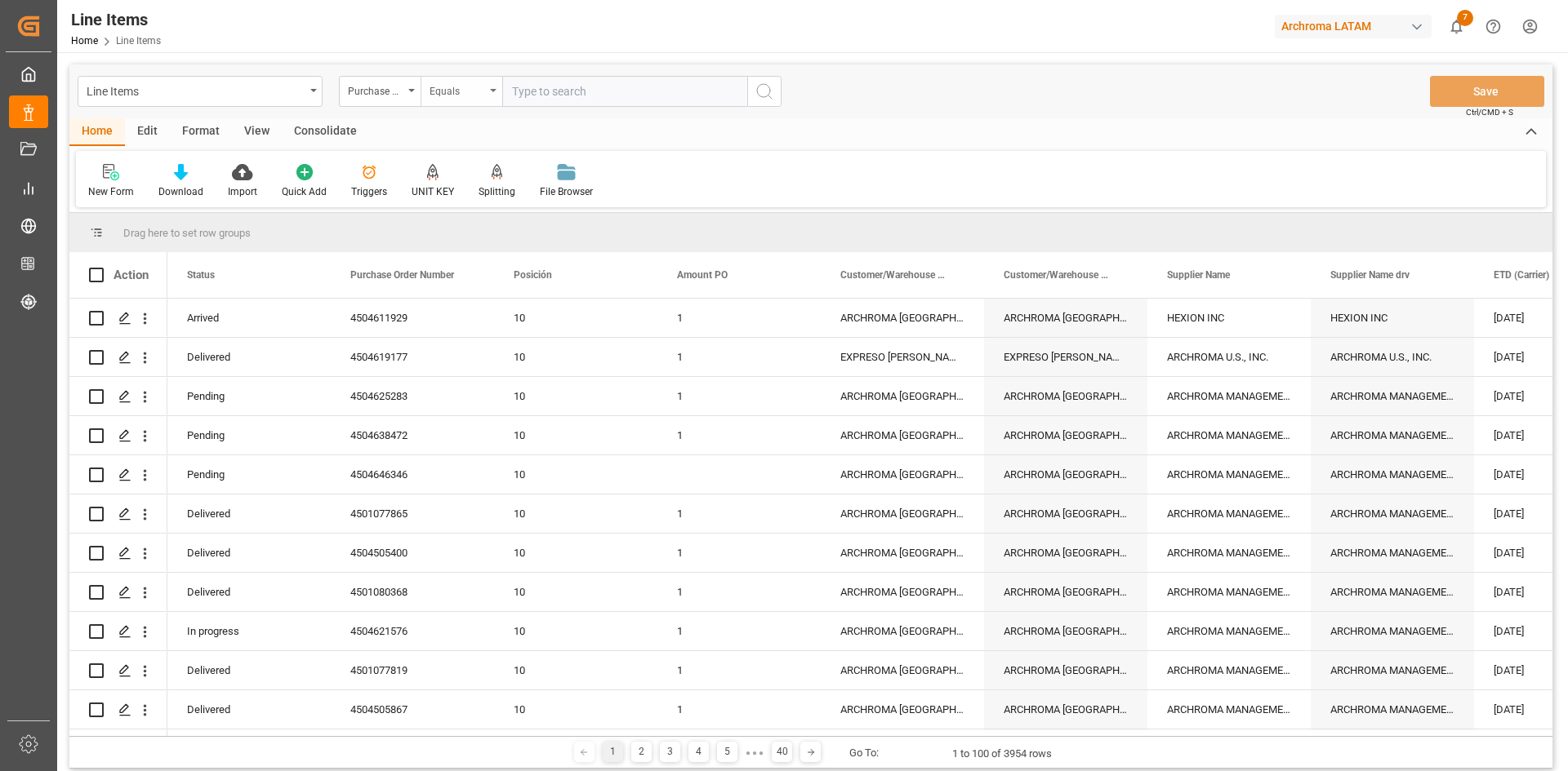
click at [467, 85] on div "Equals" at bounding box center [457, 89] width 55 height 19
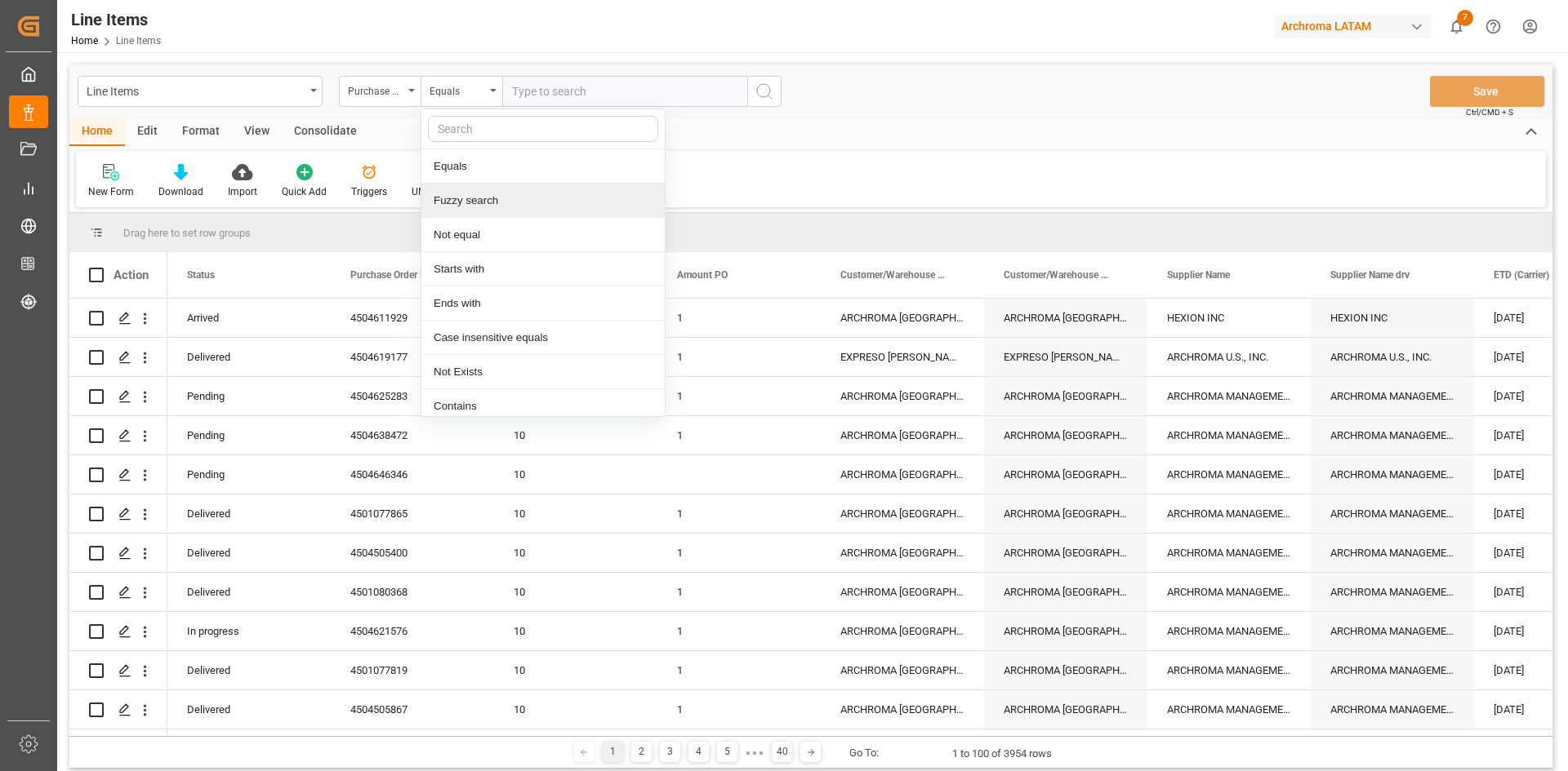
click at [498, 202] on div "Fuzzy search" at bounding box center [543, 200] width 244 height 34
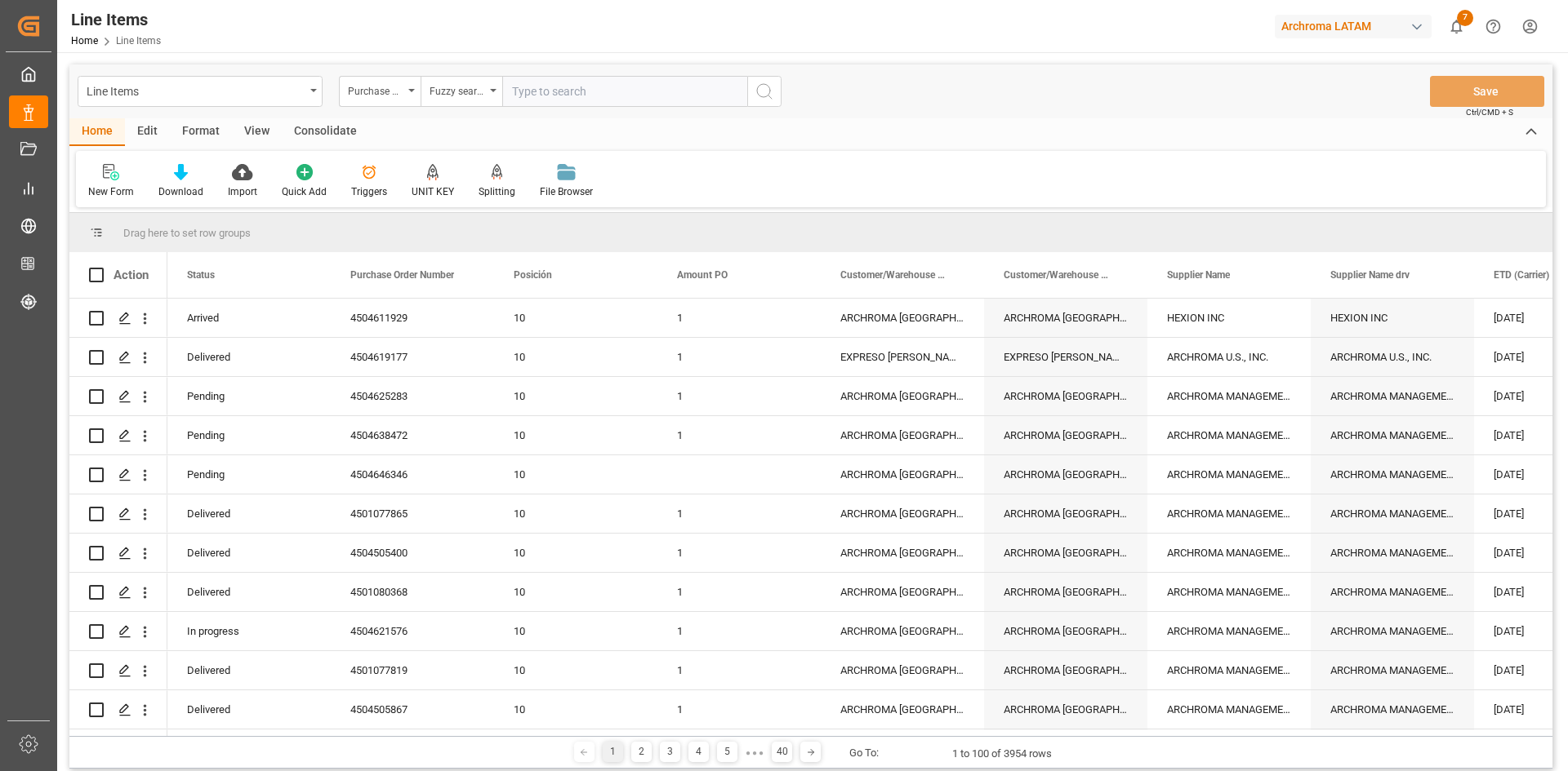
click at [551, 85] on input "text" at bounding box center [625, 91] width 245 height 31
paste input "4504627064"
type input "4504627064"
click at [768, 94] on icon "search button" at bounding box center [764, 91] width 20 height 20
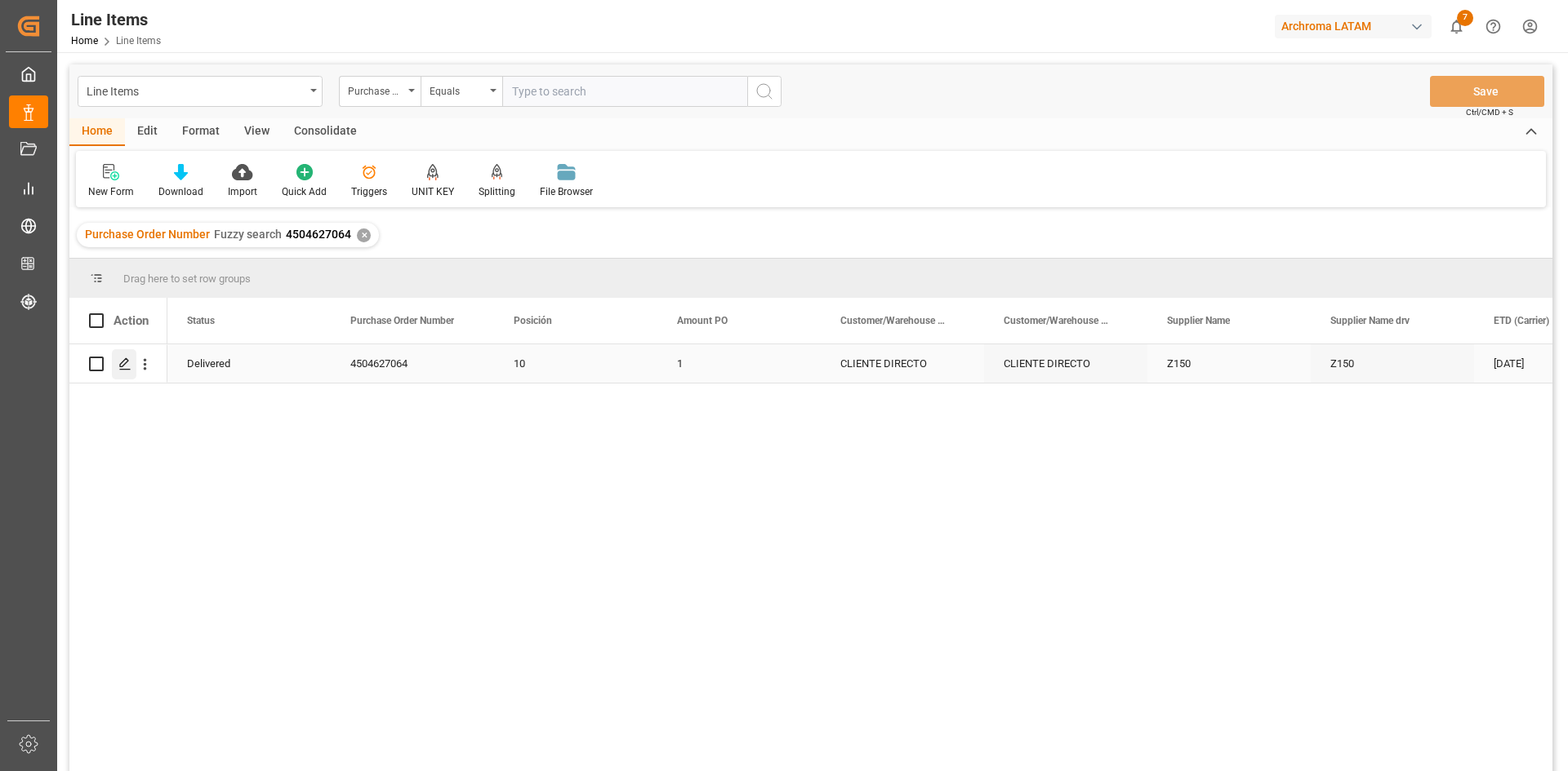
click at [128, 372] on div "Press SPACE to select this row." at bounding box center [124, 365] width 24 height 30
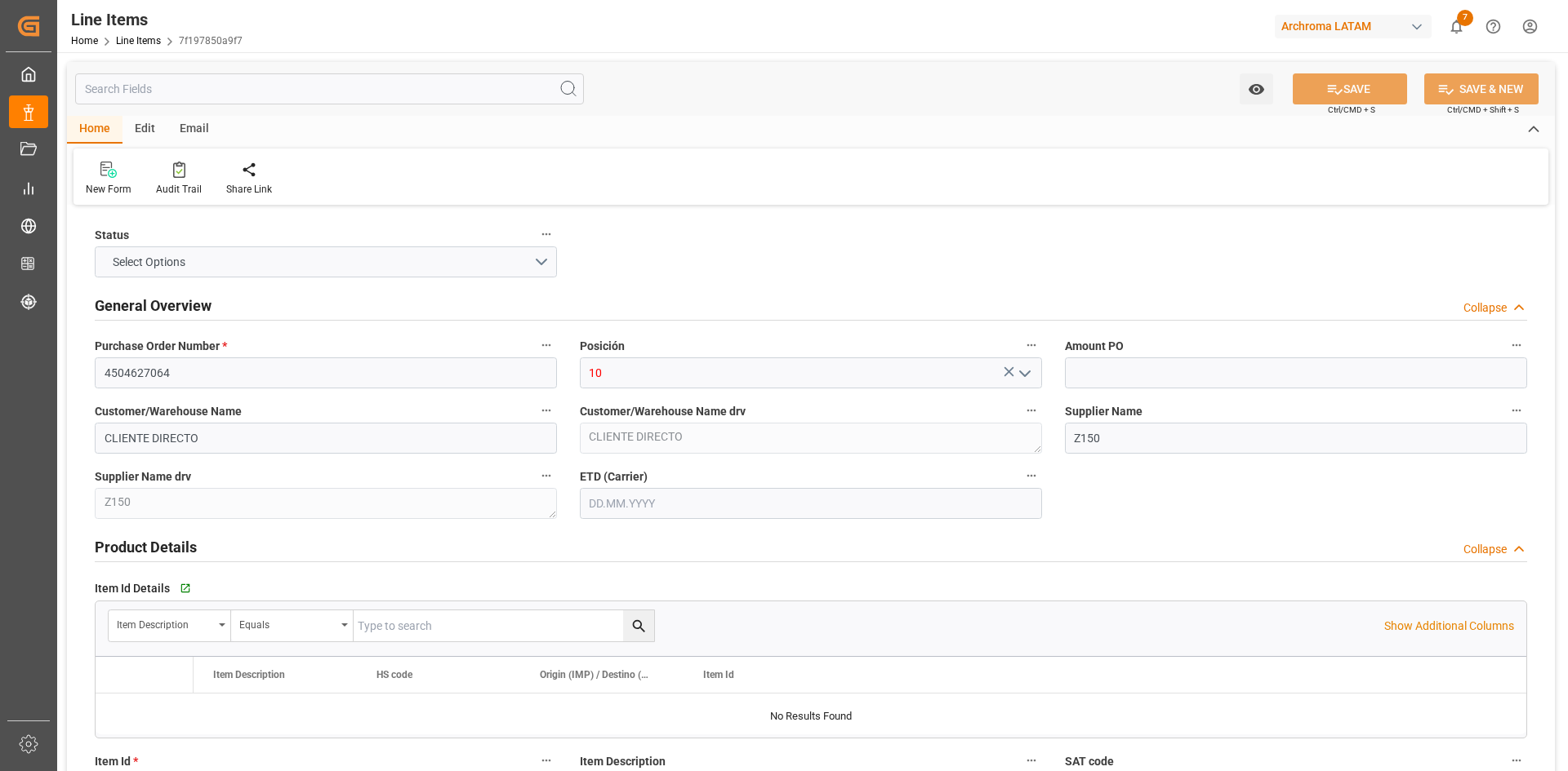
type input "1"
type input "12352400"
type input "1"
type input "1000"
type input "1059"
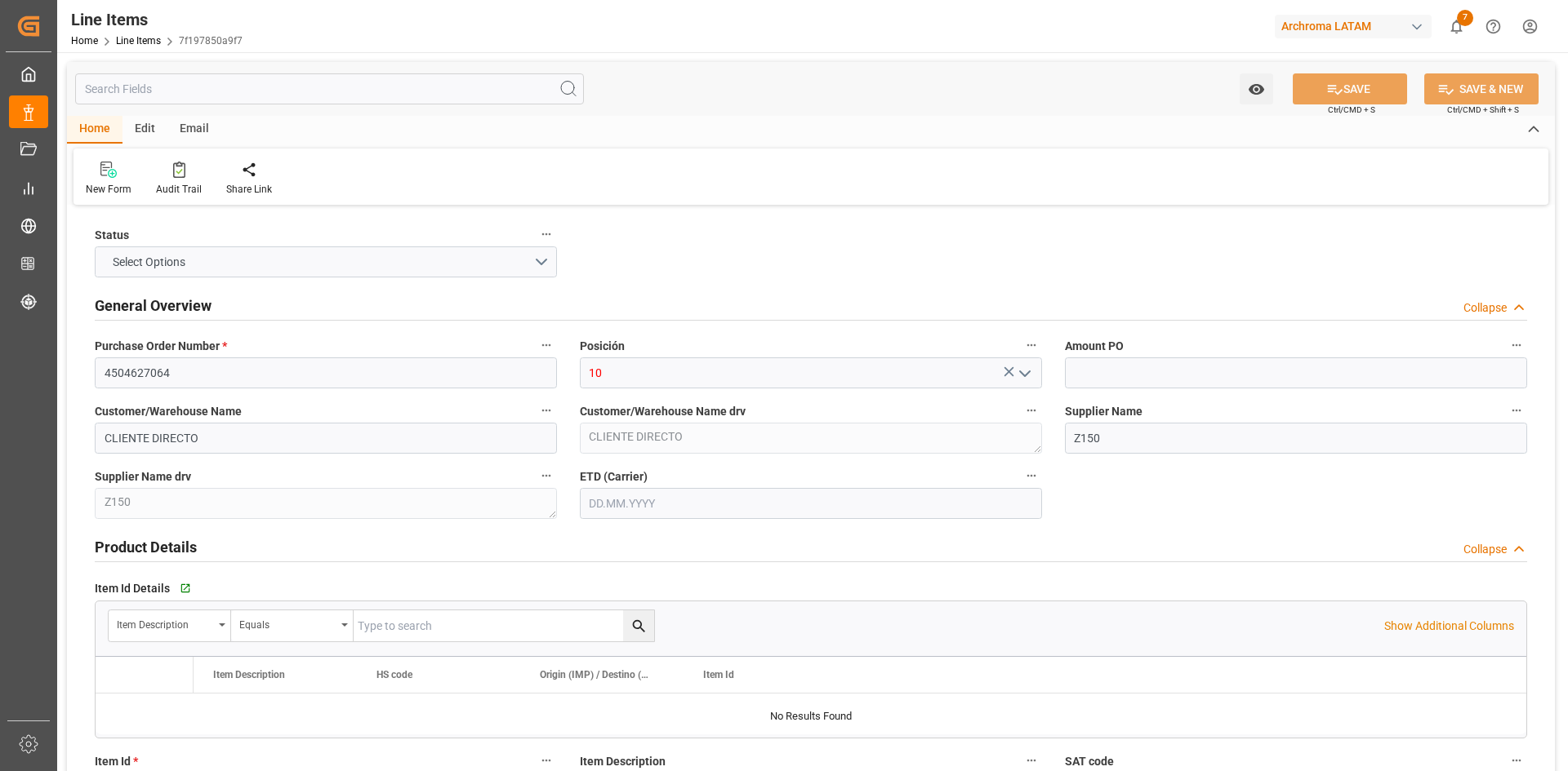
type input "6930"
type input "3204909999"
type input "11.06.2025"
type input "[DATE] 07:01"
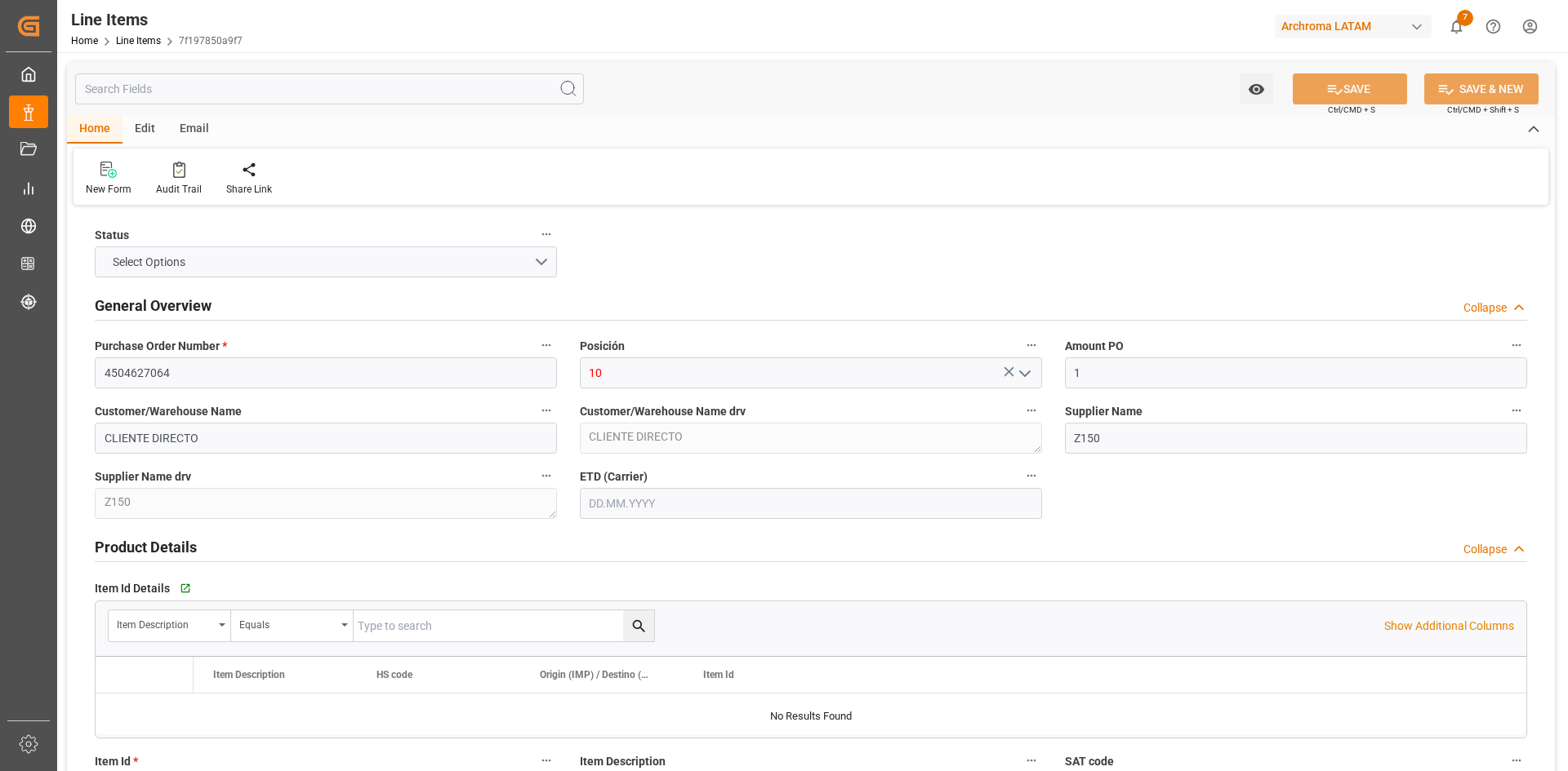
type input "04.06.2025 18:42"
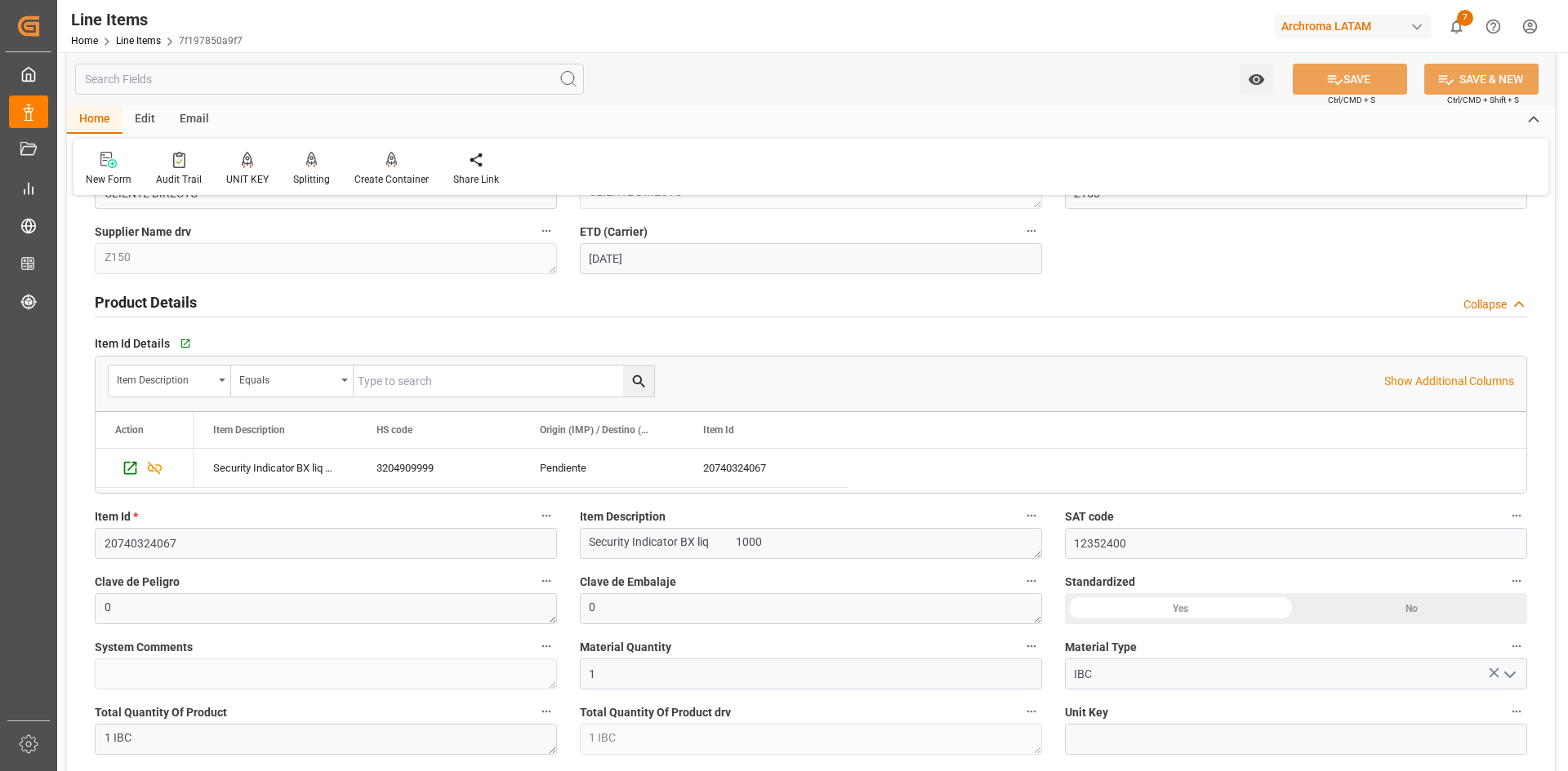
scroll to position [408, 0]
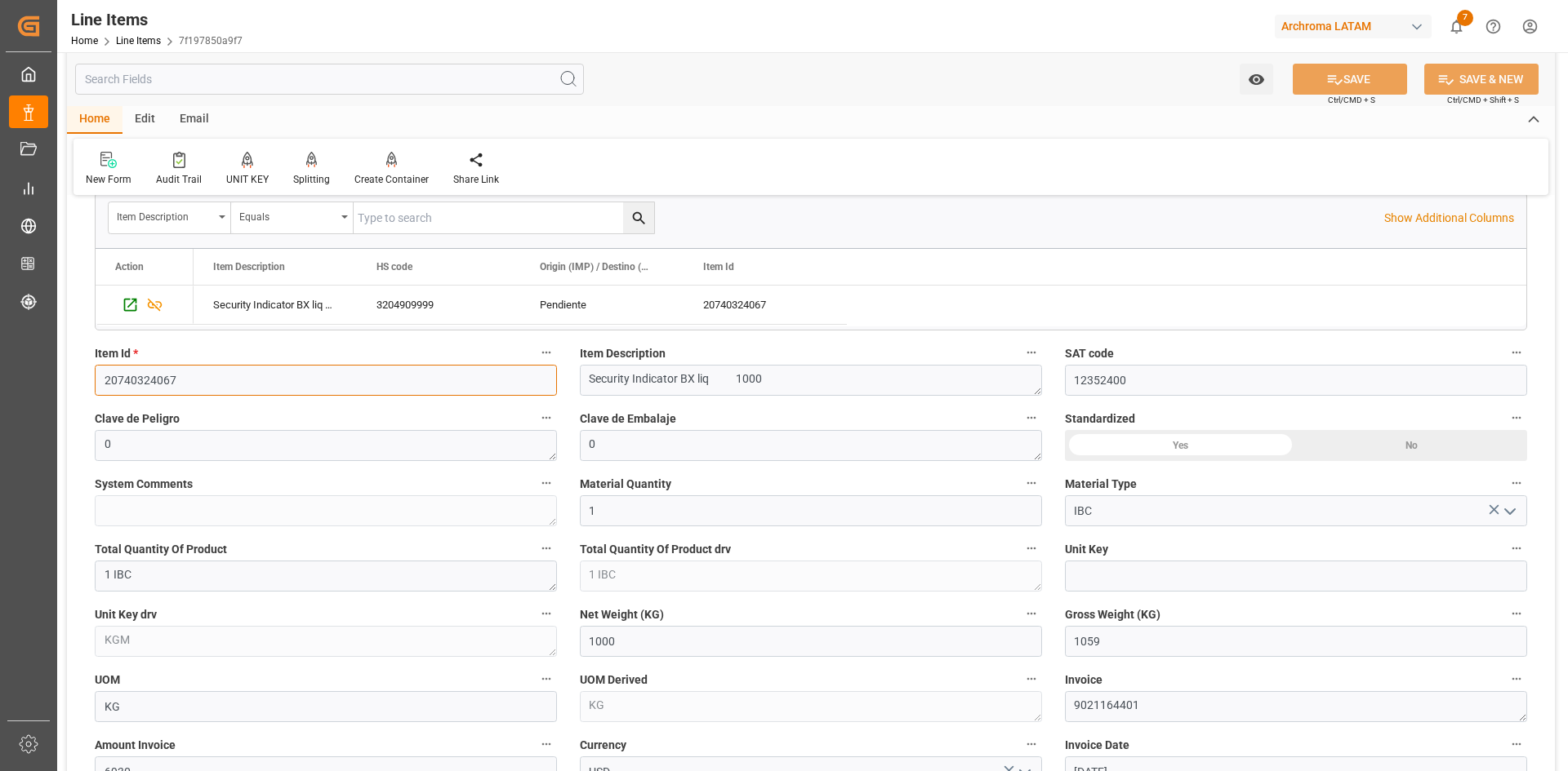
drag, startPoint x: 213, startPoint y: 383, endPoint x: 79, endPoint y: 399, distance: 135.0
click at [56, 373] on div "Created by potrace 1.15, written by Peter Selinger 2001-2017 Created by potrace…" at bounding box center [784, 386] width 1568 height 771
